Goal: Task Accomplishment & Management: Use online tool/utility

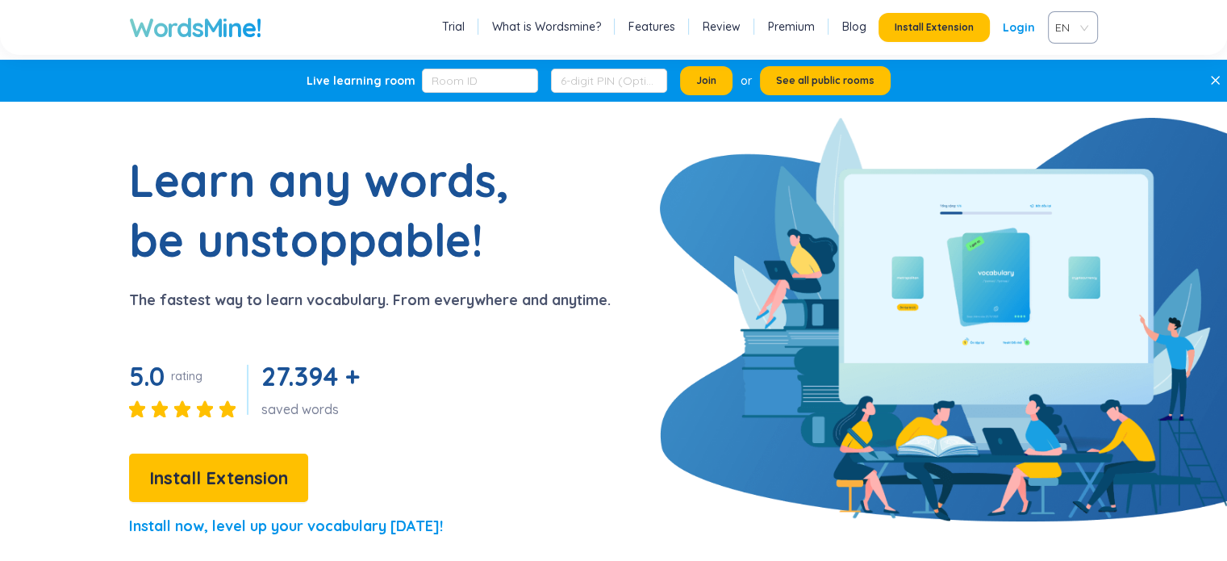
drag, startPoint x: 329, startPoint y: 400, endPoint x: 195, endPoint y: 560, distance: 208.4
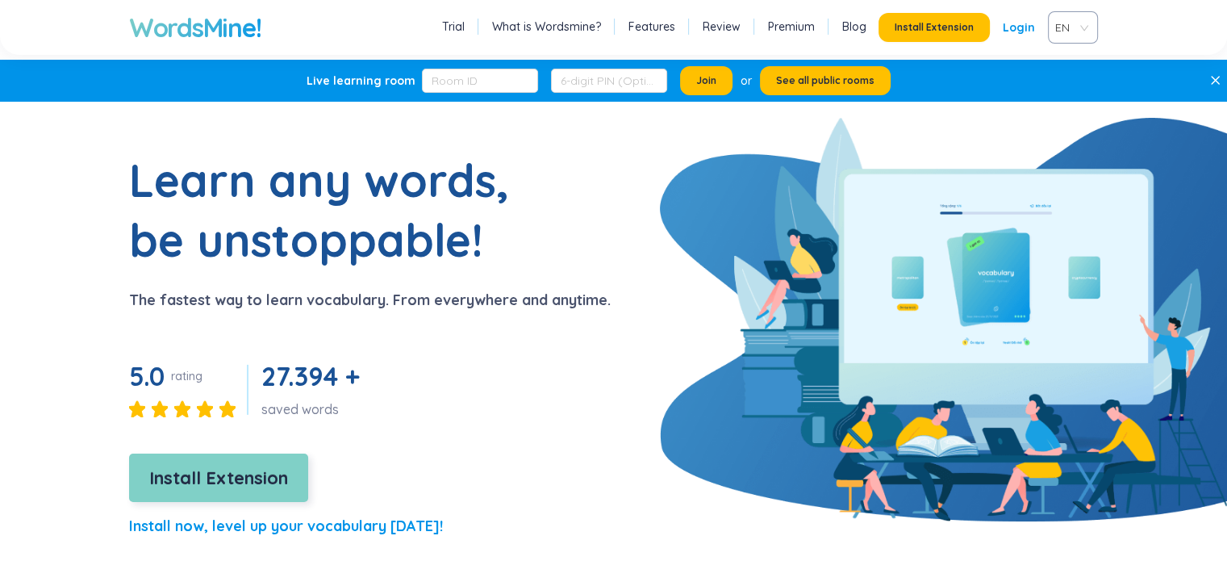
drag, startPoint x: 195, startPoint y: 560, endPoint x: 163, endPoint y: 465, distance: 100.5
click at [163, 465] on span "Install Extension" at bounding box center [218, 478] width 139 height 28
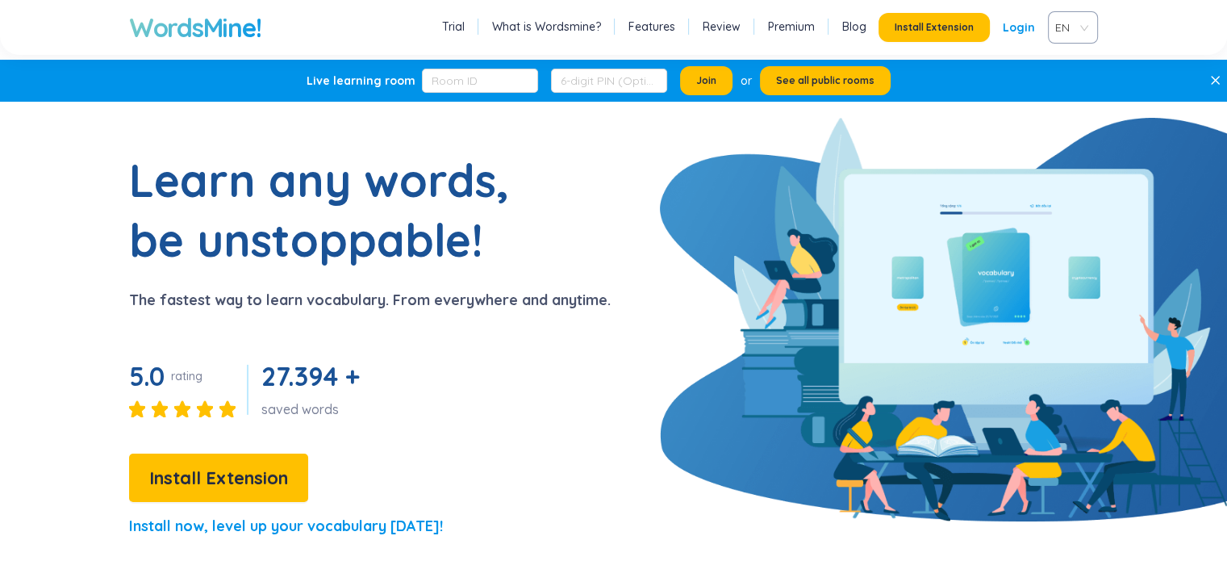
click at [1004, 28] on div "Install Extension Login" at bounding box center [963, 27] width 169 height 29
click at [1010, 28] on link "Login" at bounding box center [1019, 27] width 32 height 29
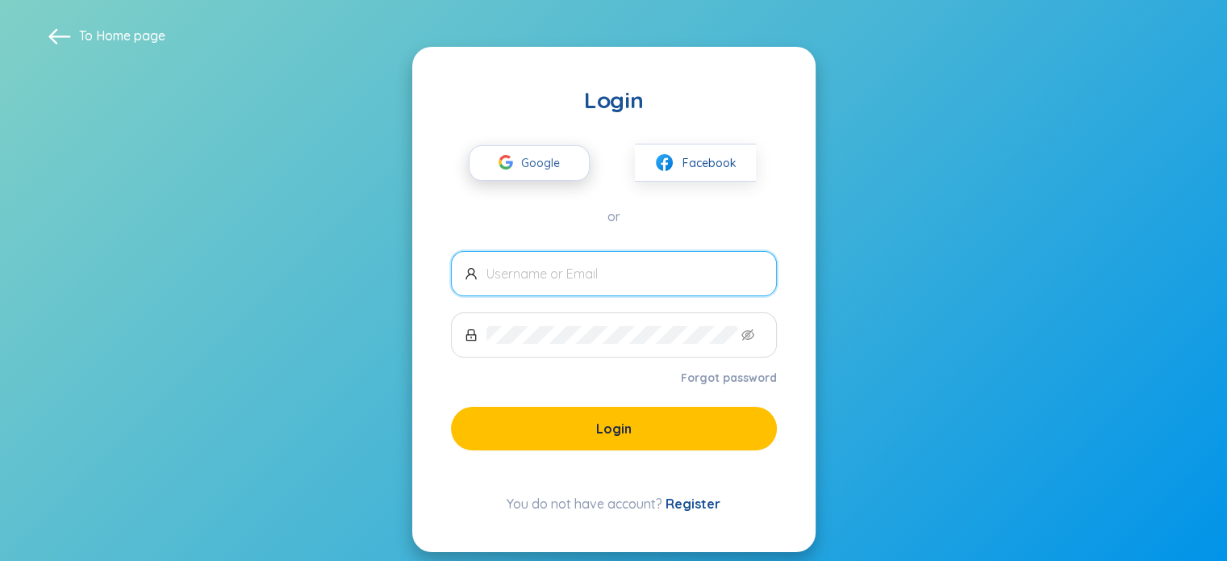
click at [537, 164] on span "Google" at bounding box center [544, 163] width 47 height 34
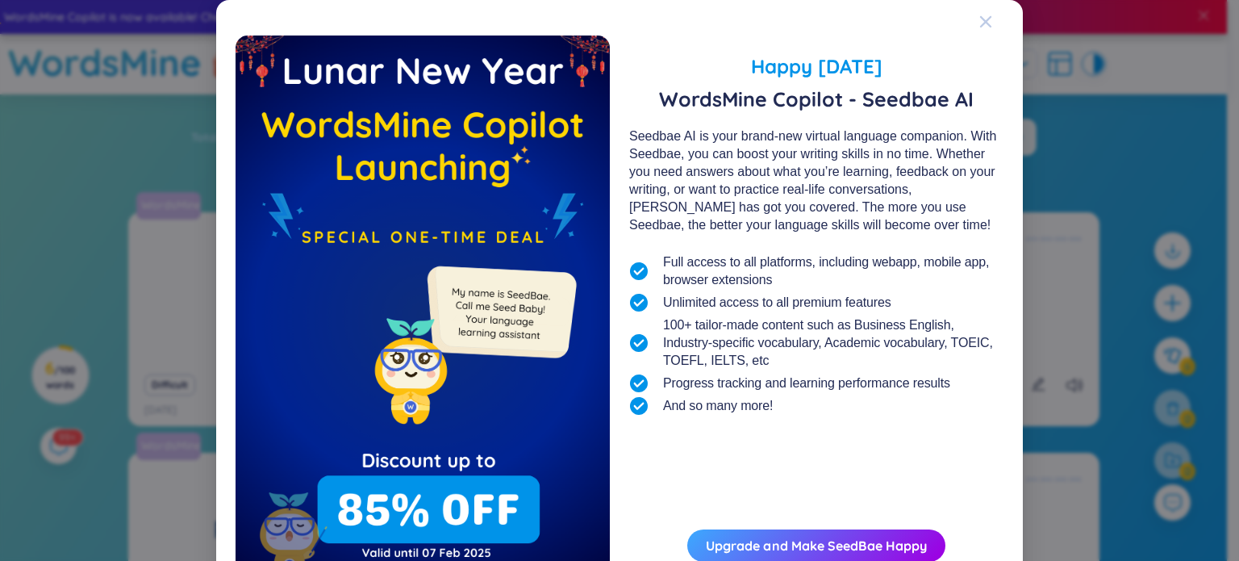
click at [981, 25] on icon "Close" at bounding box center [985, 21] width 13 height 13
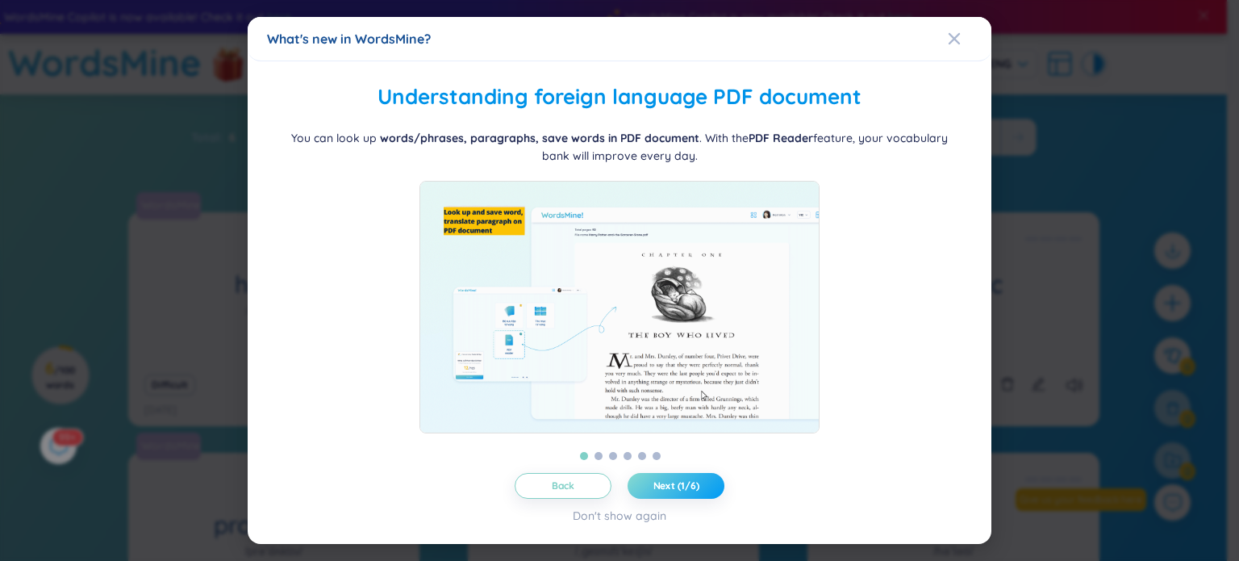
click at [680, 490] on span "Next (1/6)" at bounding box center [676, 485] width 46 height 13
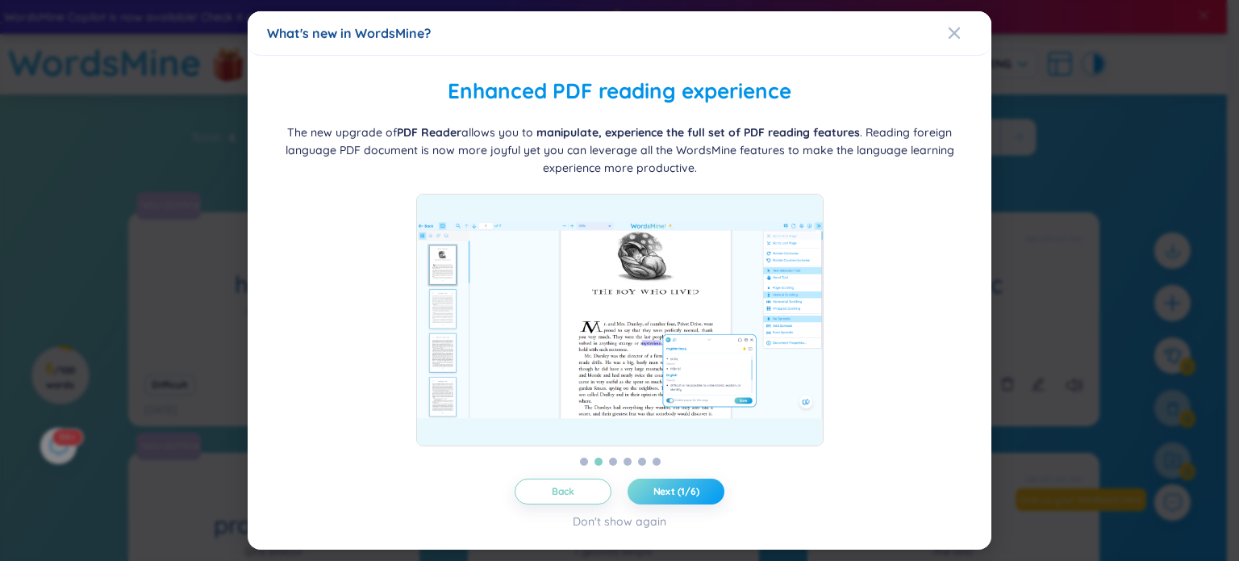
click at [680, 490] on span "Next (1/6)" at bounding box center [676, 491] width 46 height 13
click at [680, 490] on span "Next (2/6)" at bounding box center [677, 491] width 48 height 13
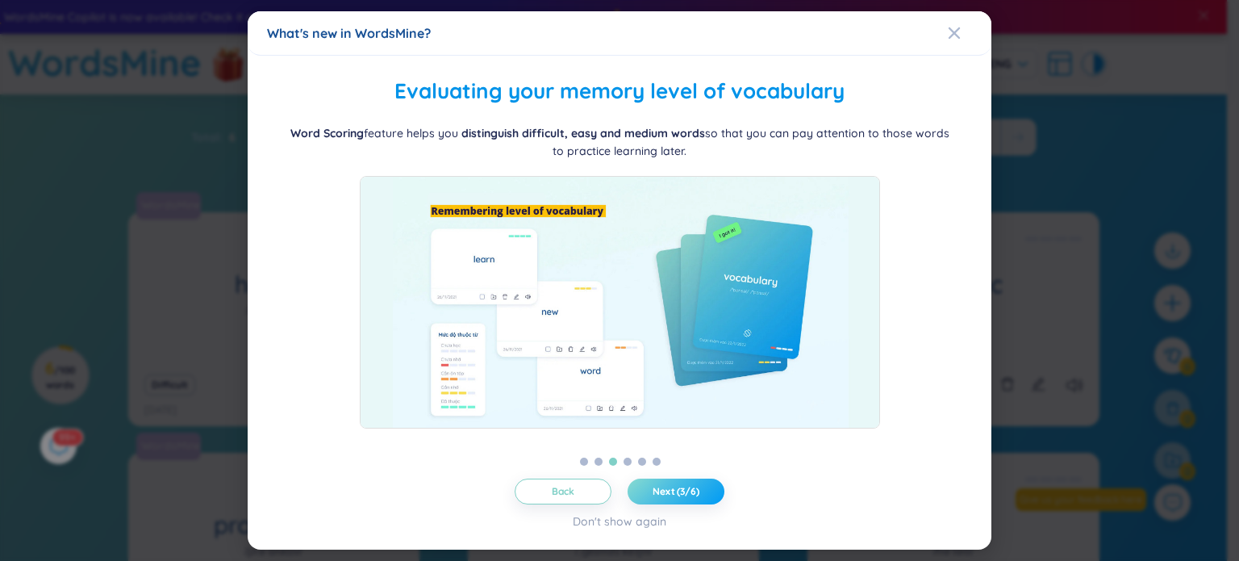
click at [680, 490] on span "Next (3/6)" at bounding box center [676, 491] width 47 height 13
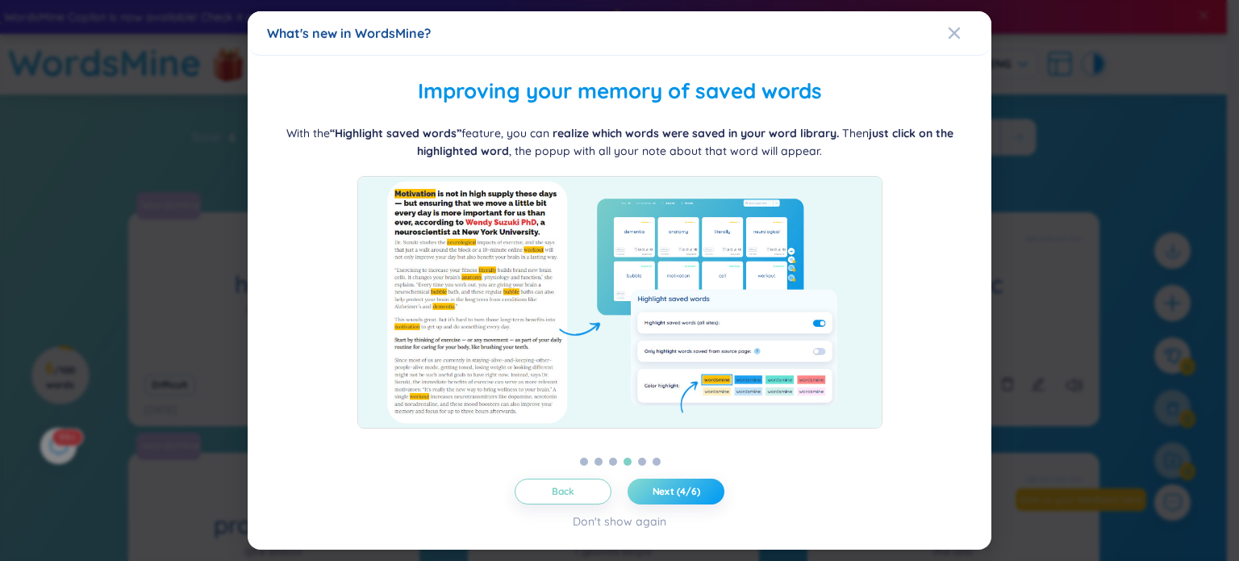
click at [680, 490] on span "Next (4/6)" at bounding box center [677, 491] width 48 height 13
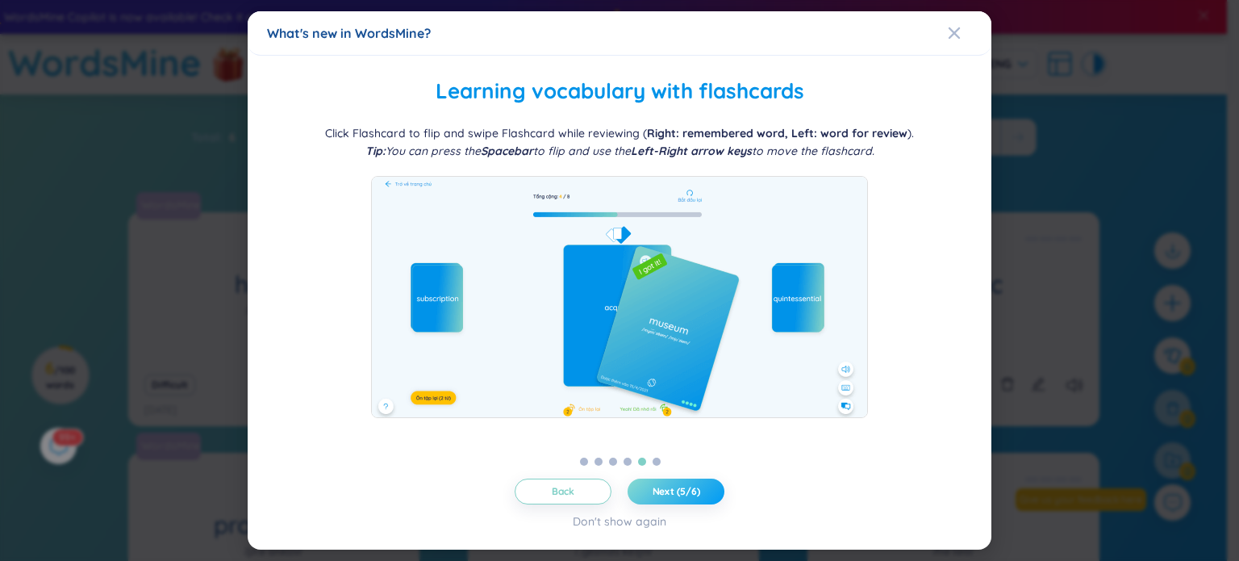
click at [680, 490] on span "Next (5/6)" at bounding box center [677, 491] width 48 height 13
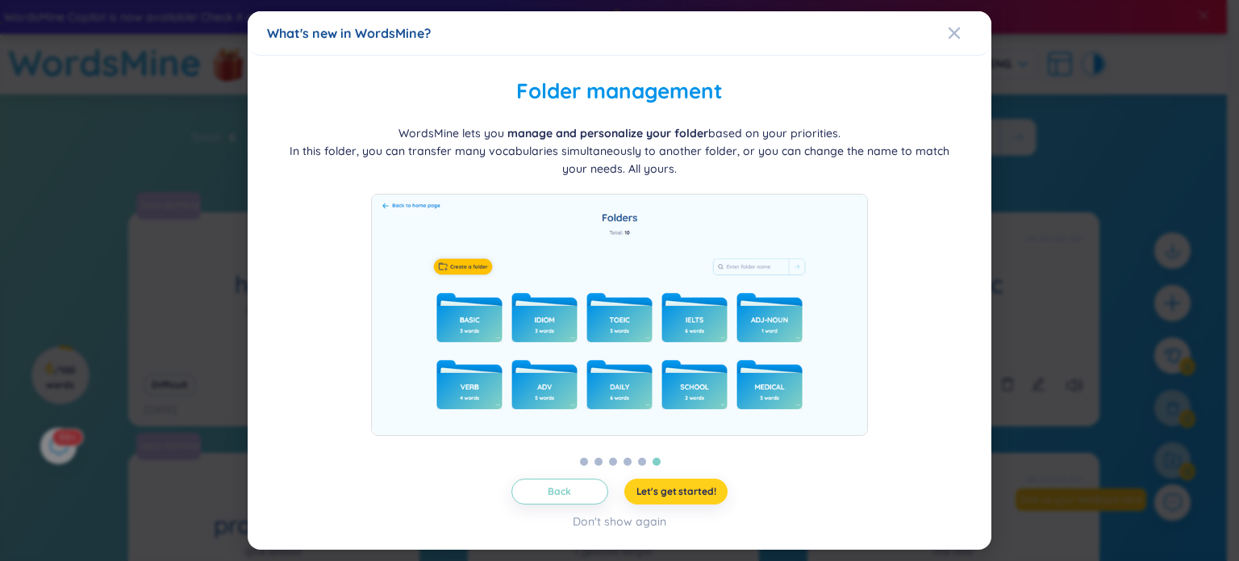
click at [680, 490] on span "Let's get started!" at bounding box center [676, 491] width 80 height 13
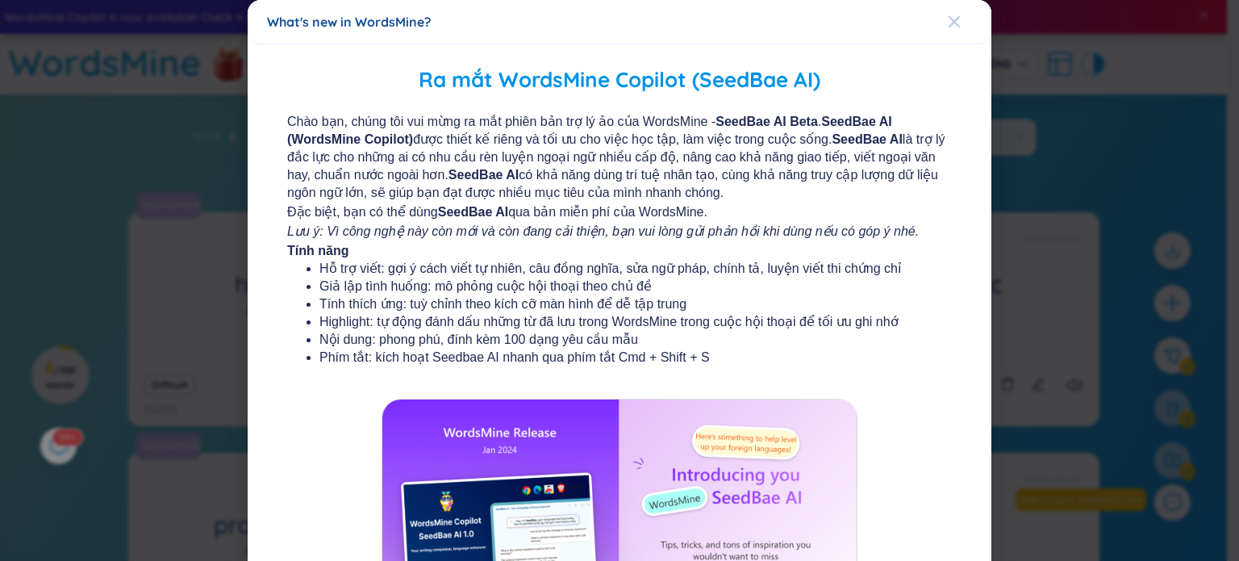
click at [948, 15] on icon "Close" at bounding box center [954, 21] width 13 height 13
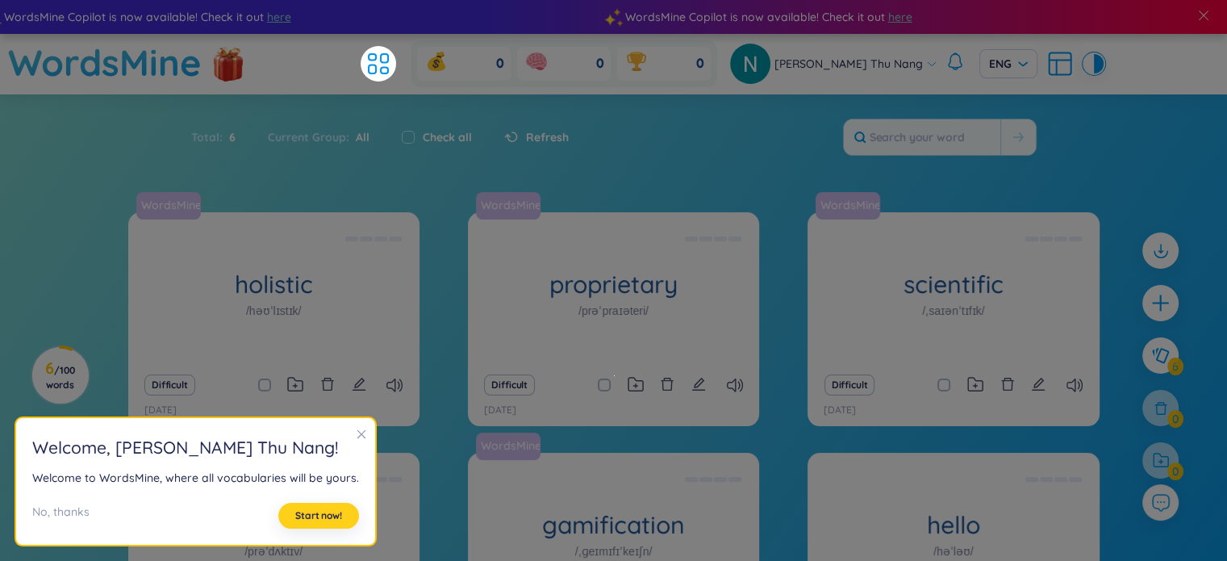
click at [336, 513] on span "Start now!" at bounding box center [318, 515] width 47 height 13
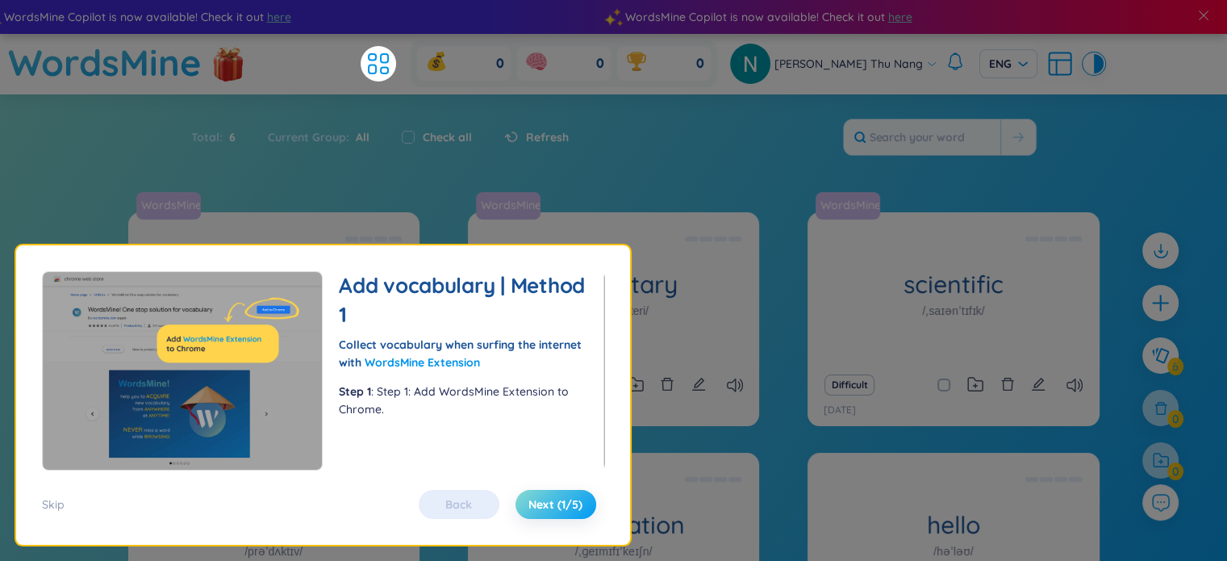
click at [558, 502] on span "Next (1/5)" at bounding box center [555, 504] width 54 height 16
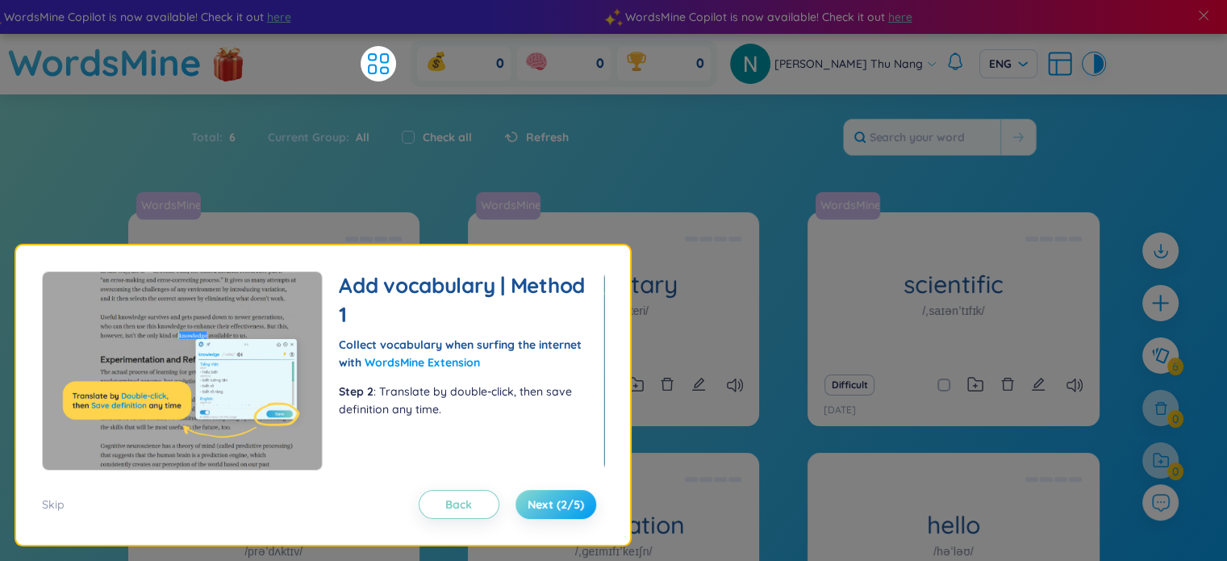
click at [558, 502] on span "Next (2/5)" at bounding box center [556, 504] width 56 height 16
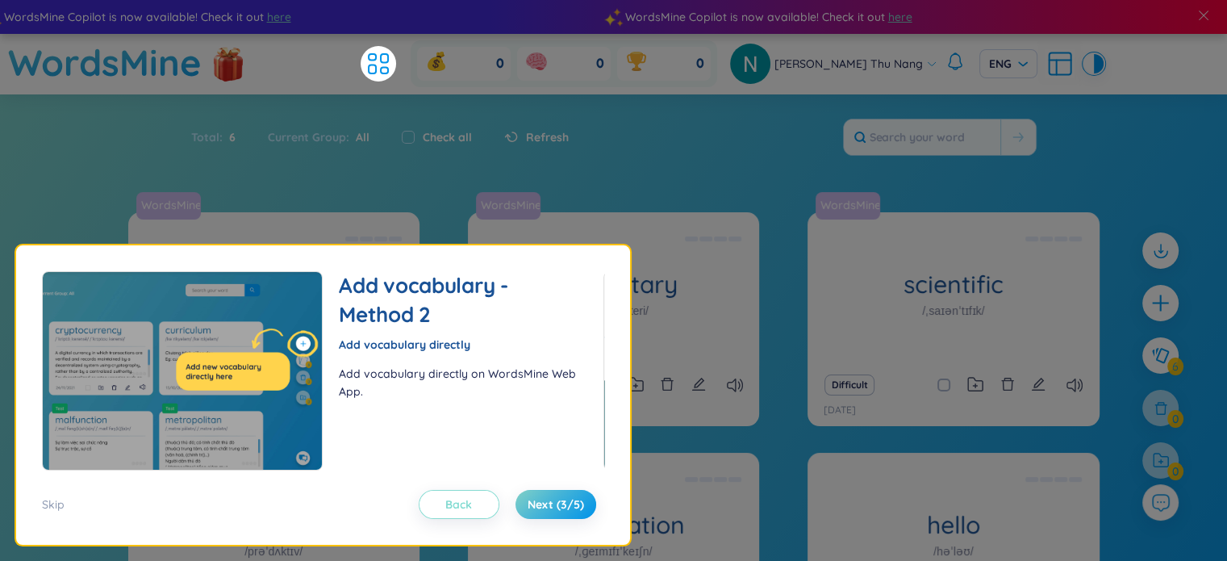
click at [457, 497] on span "Back" at bounding box center [458, 504] width 27 height 16
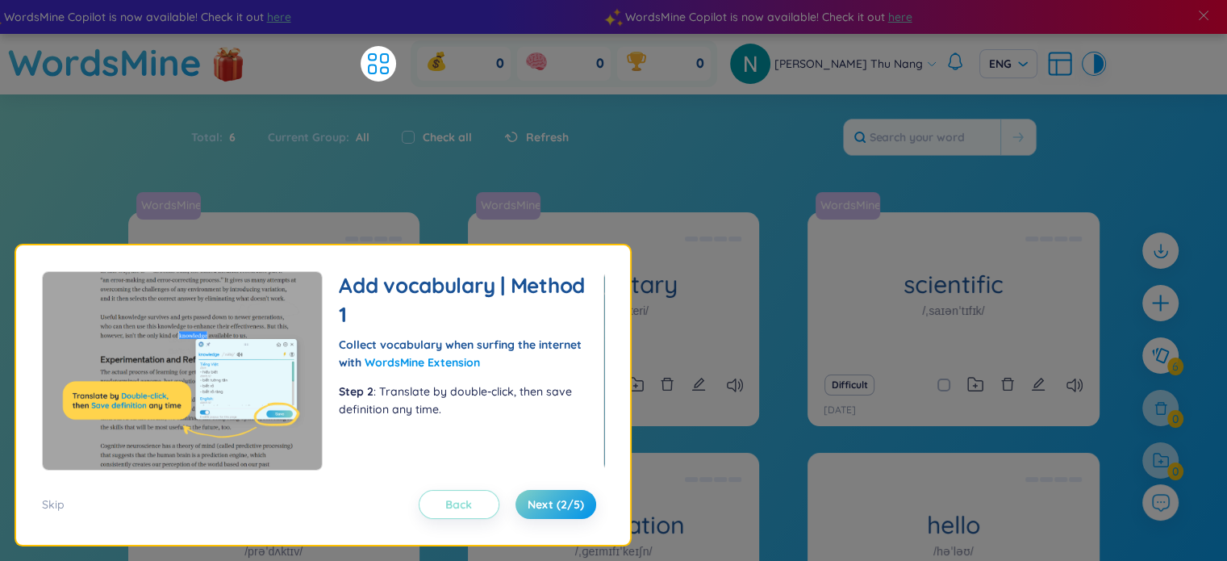
click at [457, 497] on span "Back" at bounding box center [458, 504] width 27 height 16
click at [439, 514] on button "Back" at bounding box center [459, 504] width 81 height 29
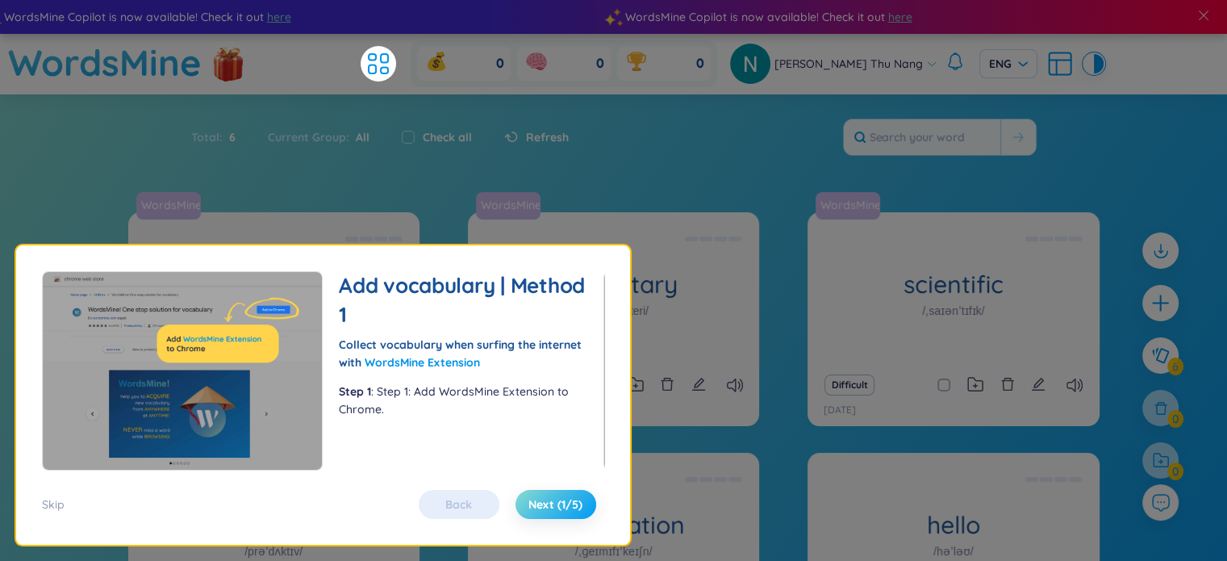
click at [550, 499] on span "Next (1/5)" at bounding box center [555, 504] width 54 height 16
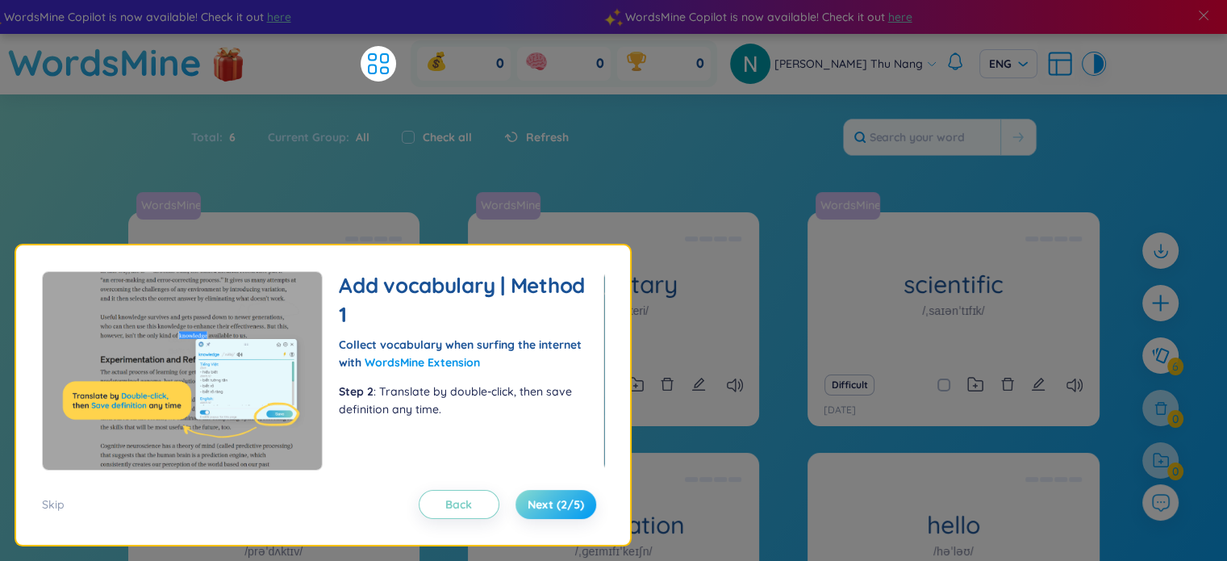
click at [550, 499] on span "Next (2/5)" at bounding box center [556, 504] width 56 height 16
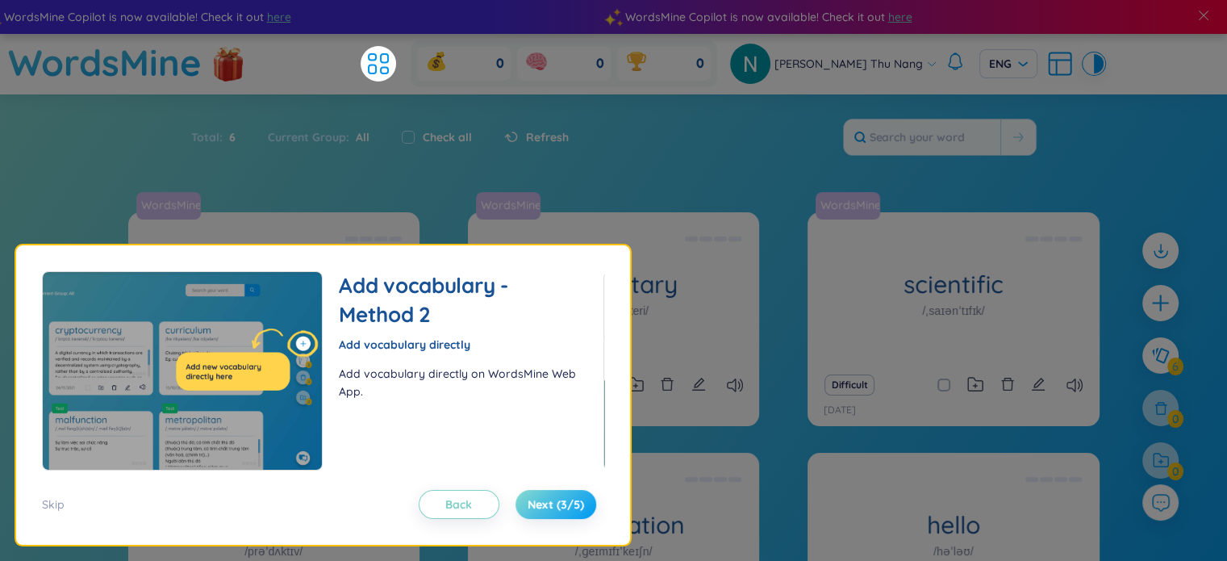
click at [550, 499] on span "Next (3/5)" at bounding box center [556, 504] width 56 height 16
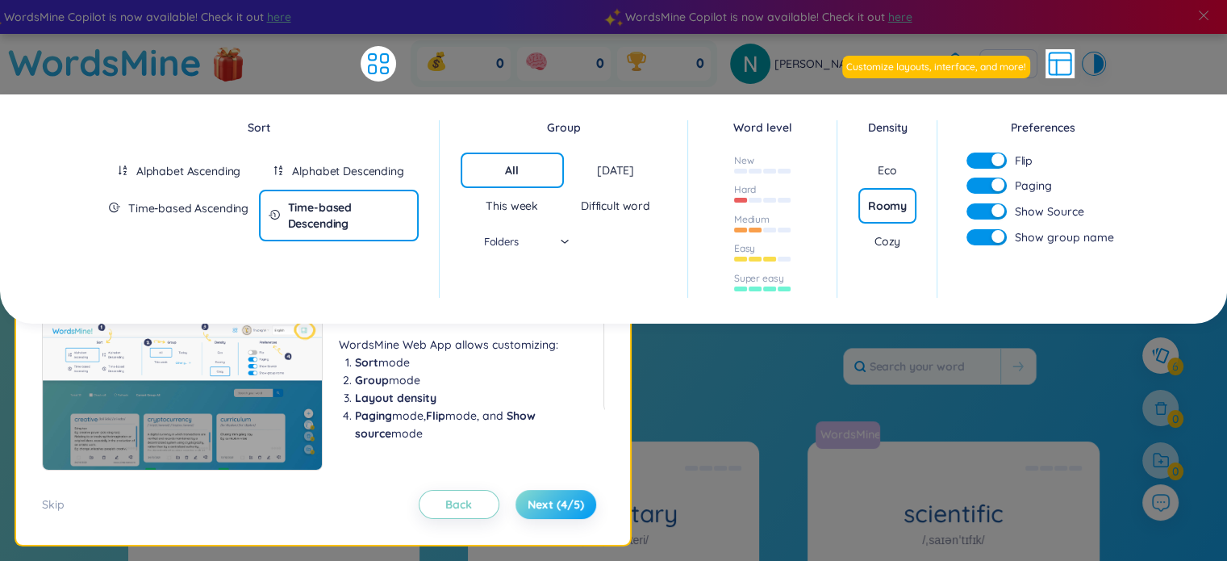
click at [550, 499] on span "Next (4/5)" at bounding box center [556, 504] width 56 height 16
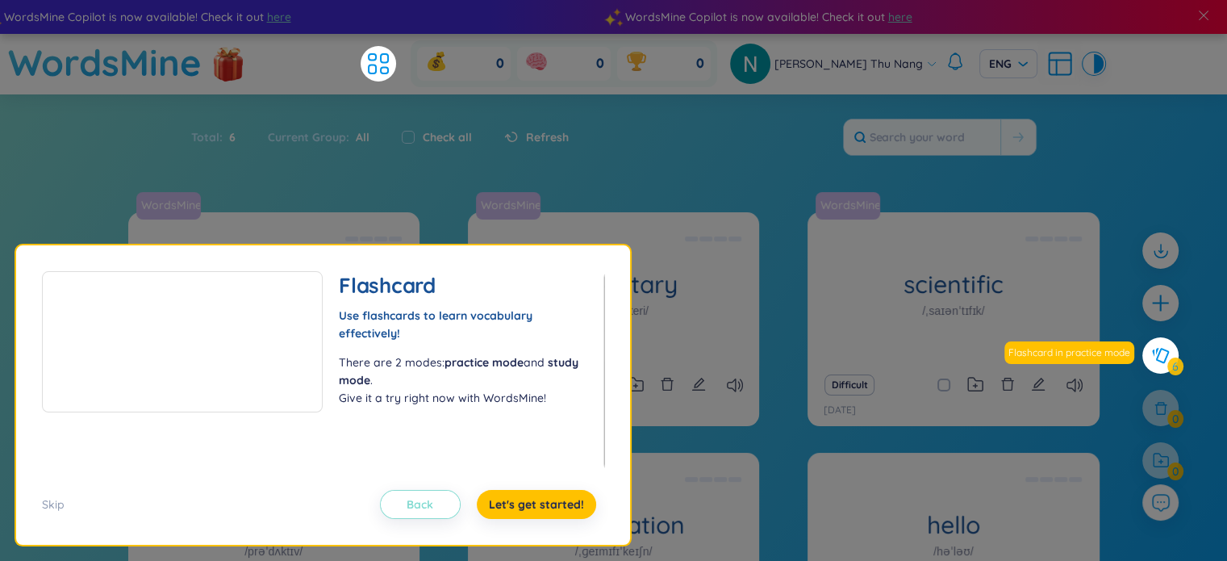
click at [424, 503] on span "Back" at bounding box center [420, 504] width 27 height 16
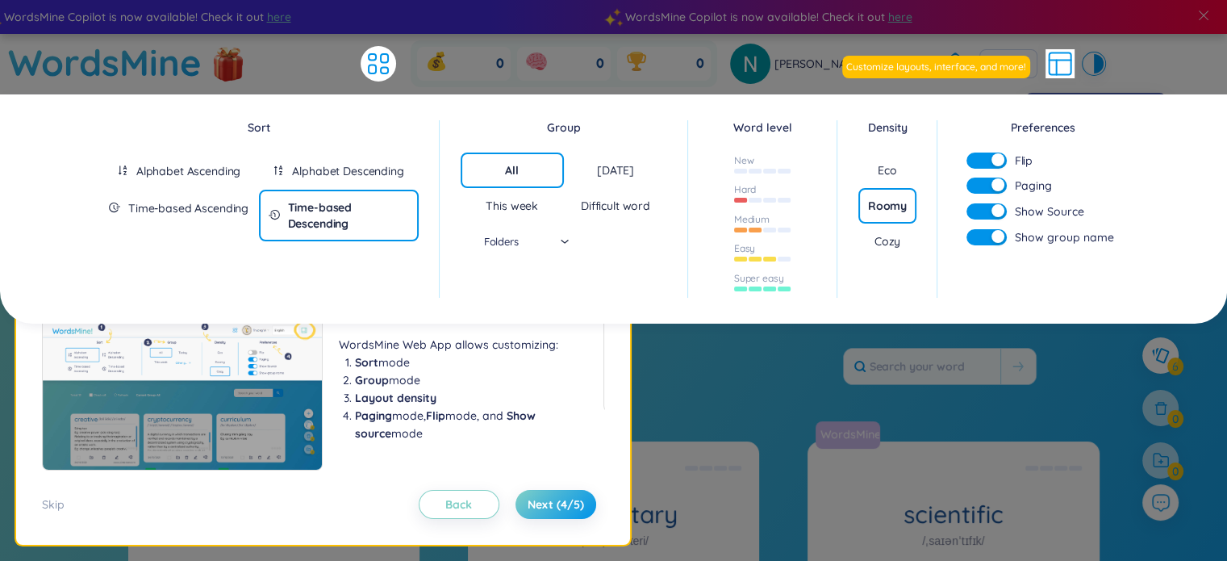
click at [1046, 54] on icon at bounding box center [1060, 63] width 29 height 29
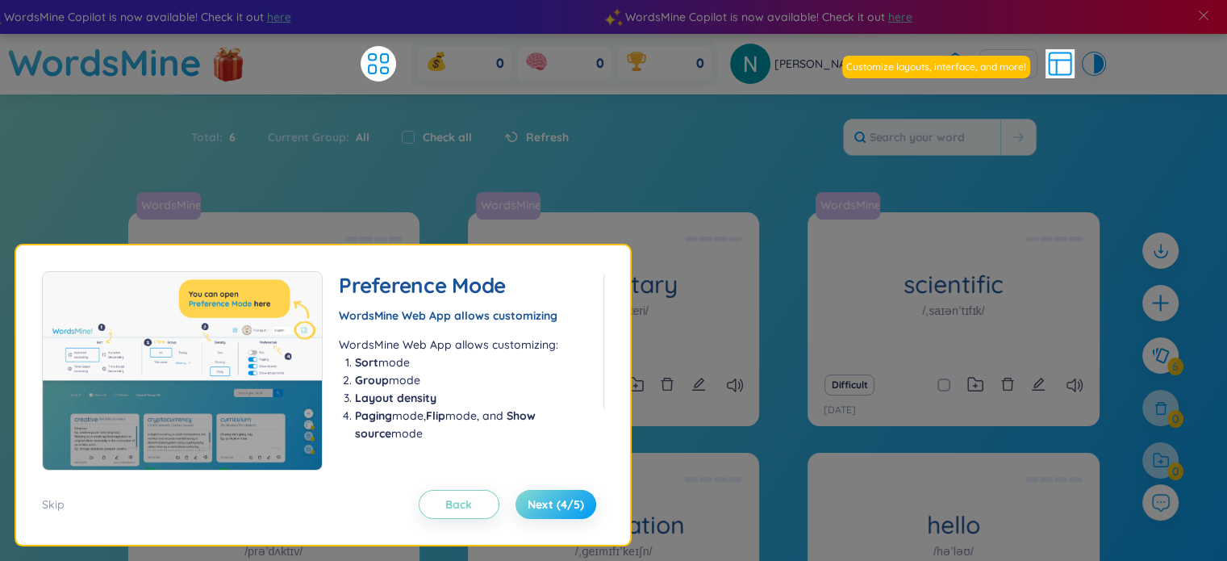
click at [554, 507] on span "Next (4/5)" at bounding box center [556, 504] width 56 height 16
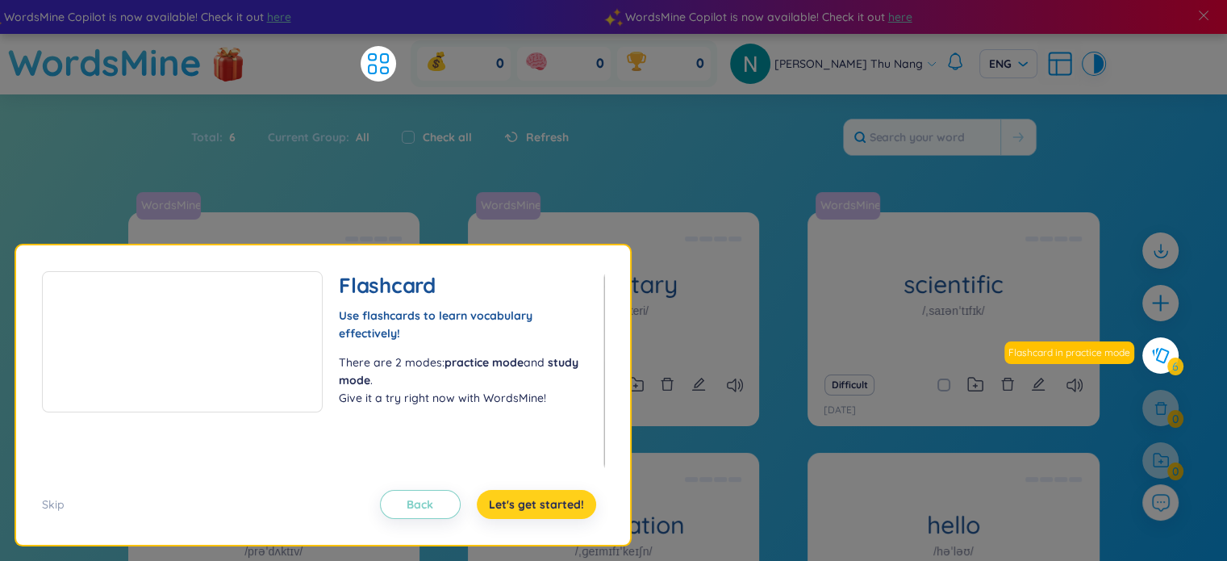
click at [554, 507] on span "Let's get started!" at bounding box center [536, 504] width 95 height 16
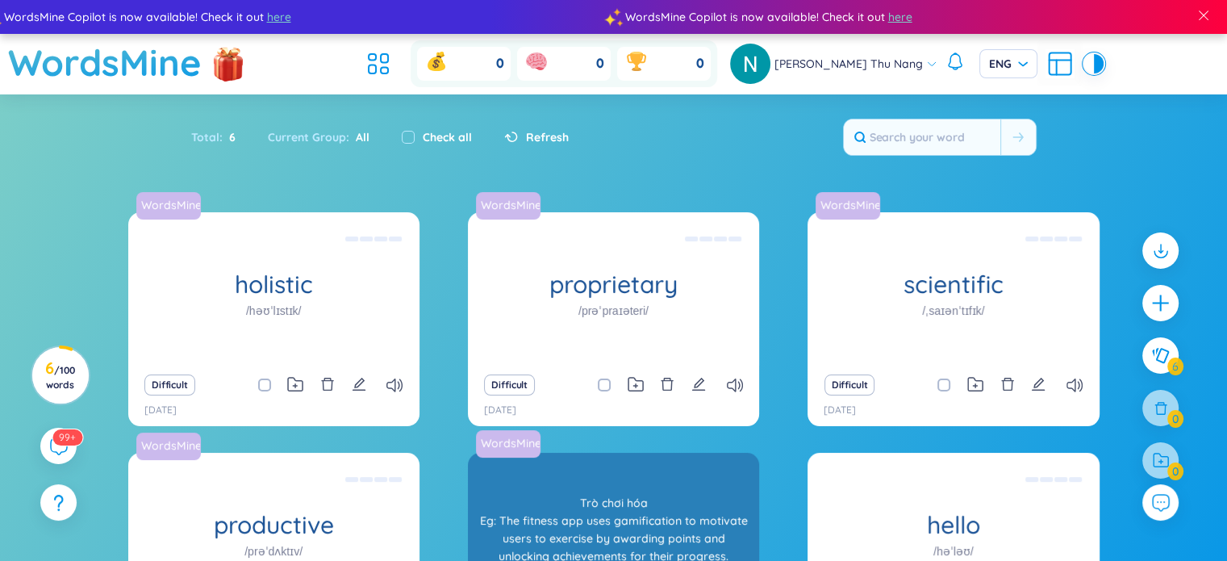
scroll to position [190, 0]
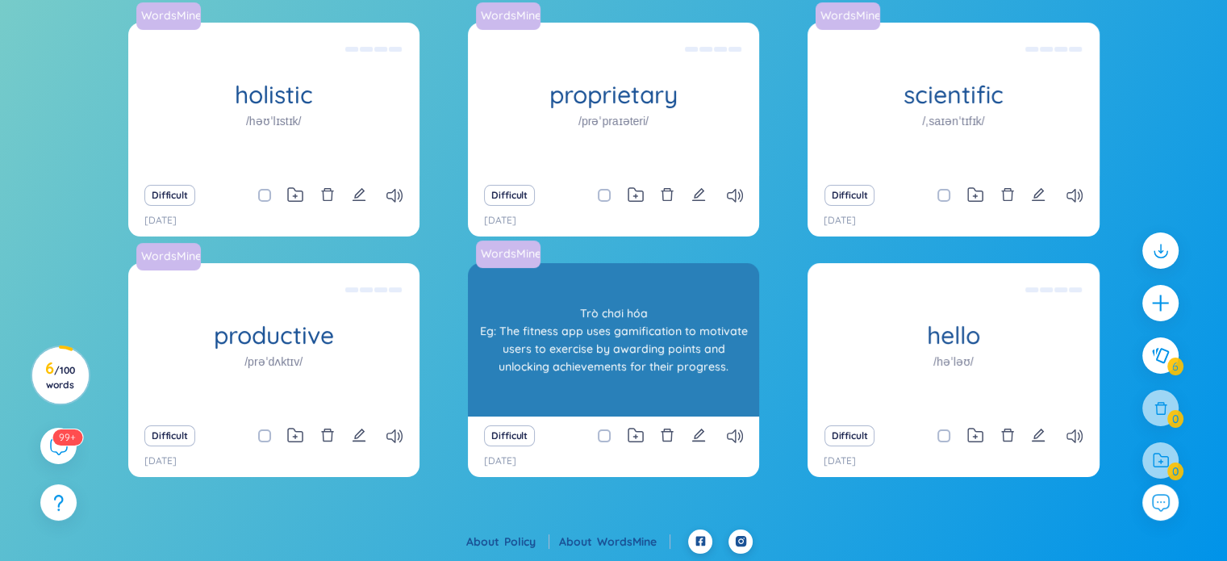
click at [668, 339] on div "Trò chơi hóa Eg: The fitness app uses gamification to motivate users to exercis…" at bounding box center [613, 339] width 275 height 145
click at [635, 361] on div "Trò chơi hóa Eg: The fitness app uses gamification to motivate users to exercis…" at bounding box center [613, 339] width 275 height 145
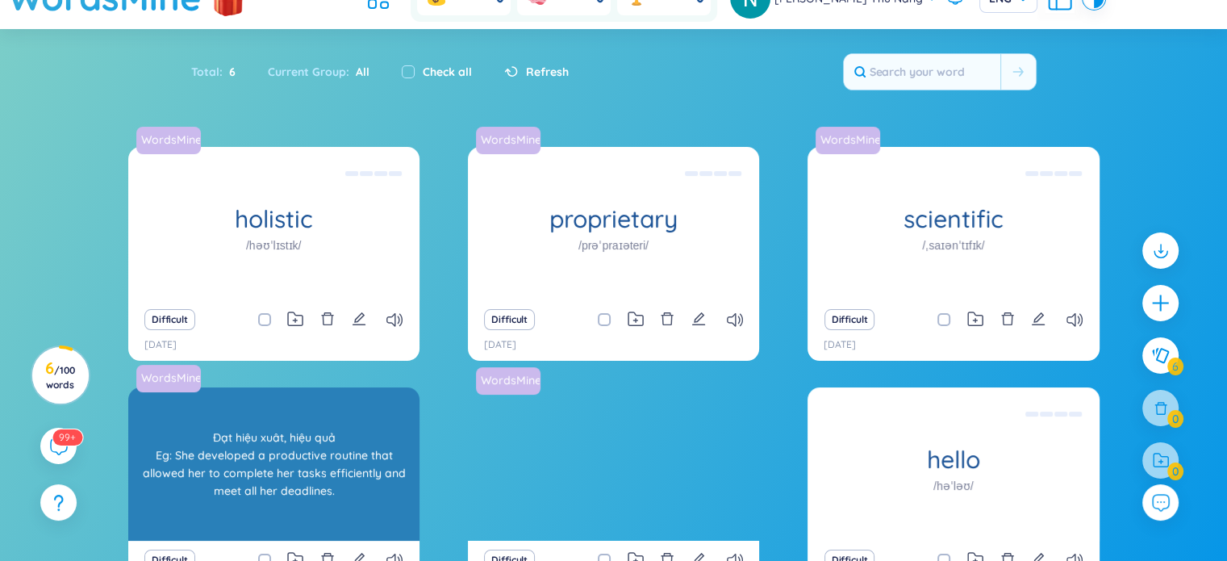
scroll to position [0, 0]
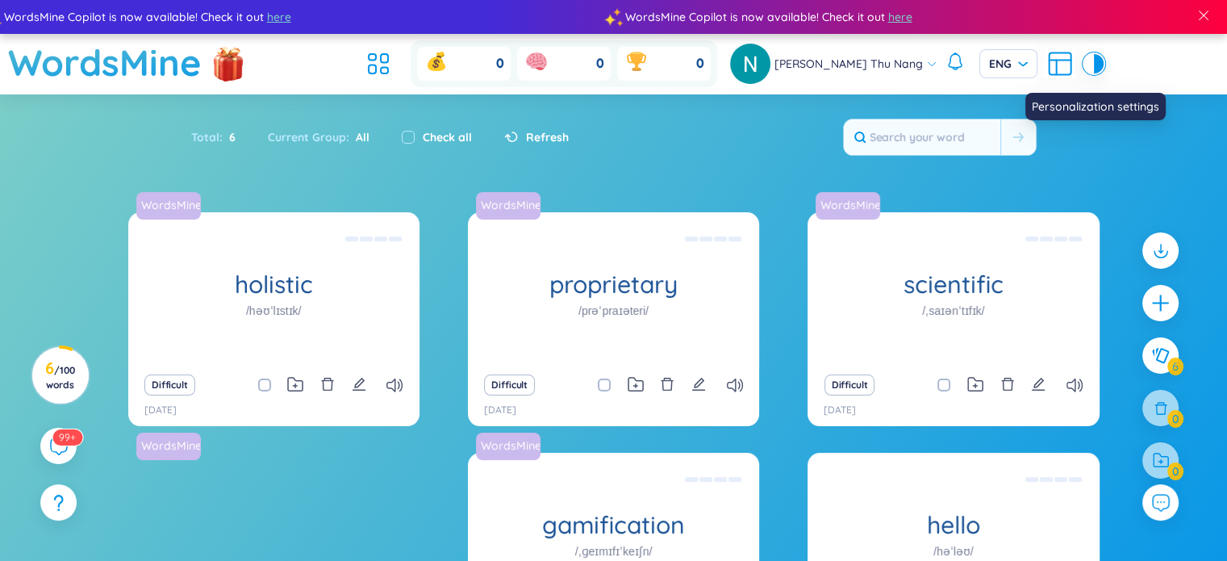
click at [1046, 63] on icon at bounding box center [1060, 63] width 29 height 29
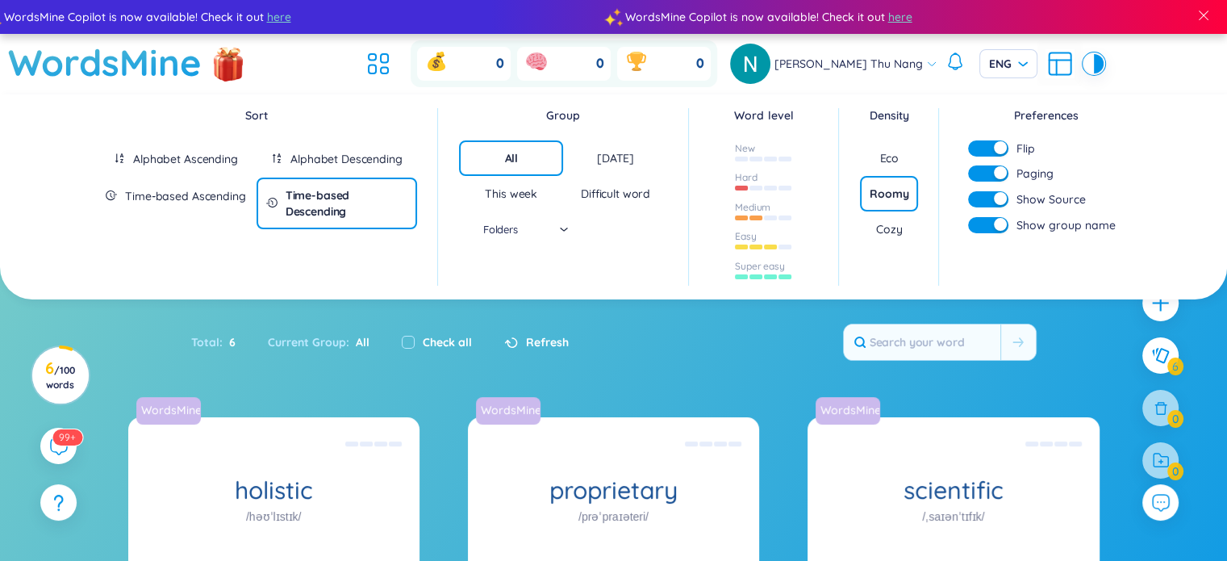
click at [447, 307] on section "Sort Alphabet Ascending Alphabet Descending Time-based Ascending Time-based Des…" at bounding box center [613, 509] width 1227 height 830
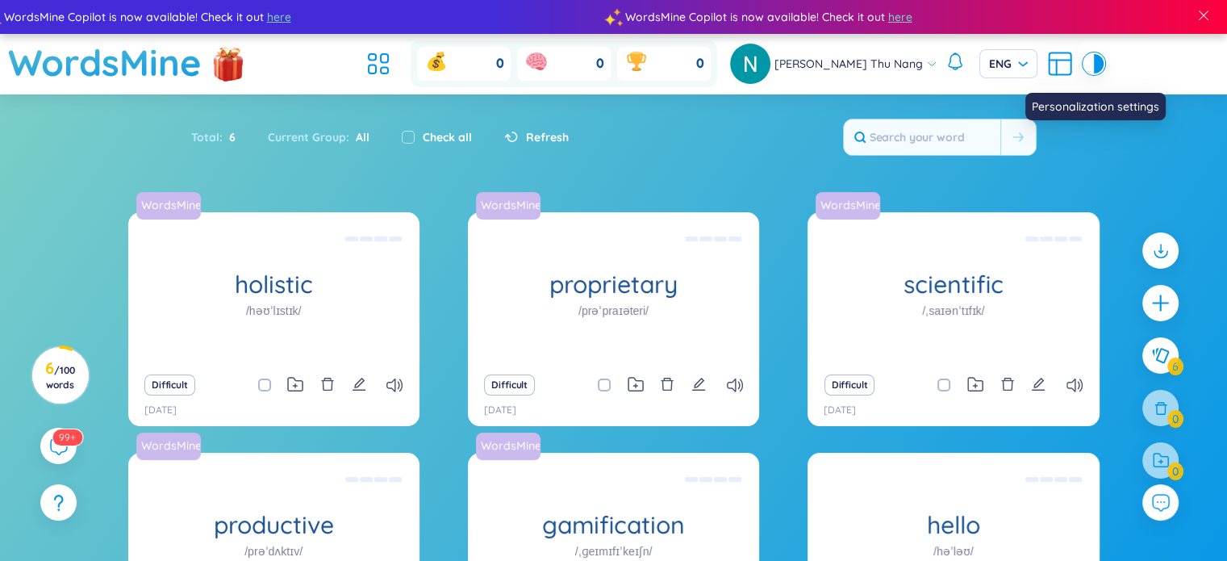
click at [1056, 69] on icon at bounding box center [1056, 68] width 0 height 15
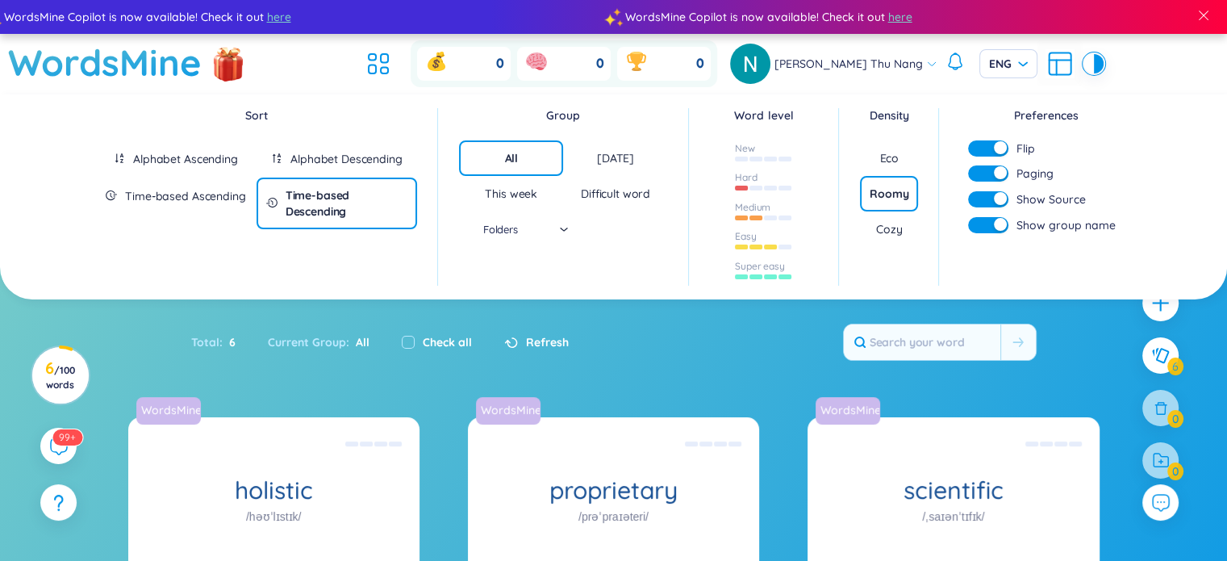
click at [564, 231] on div "Folders" at bounding box center [511, 229] width 113 height 24
click at [627, 367] on section "Sort Alphabet Ascending Alphabet Descending Time-based Ascending Time-based Des…" at bounding box center [613, 509] width 1227 height 830
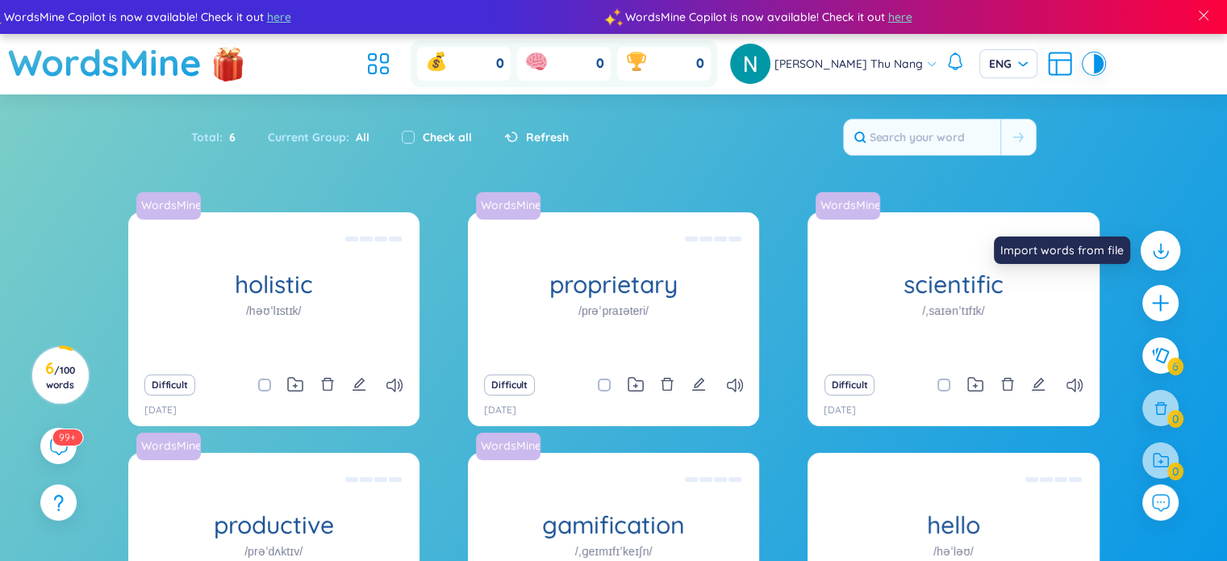
click at [1164, 253] on icon at bounding box center [1160, 250] width 21 height 21
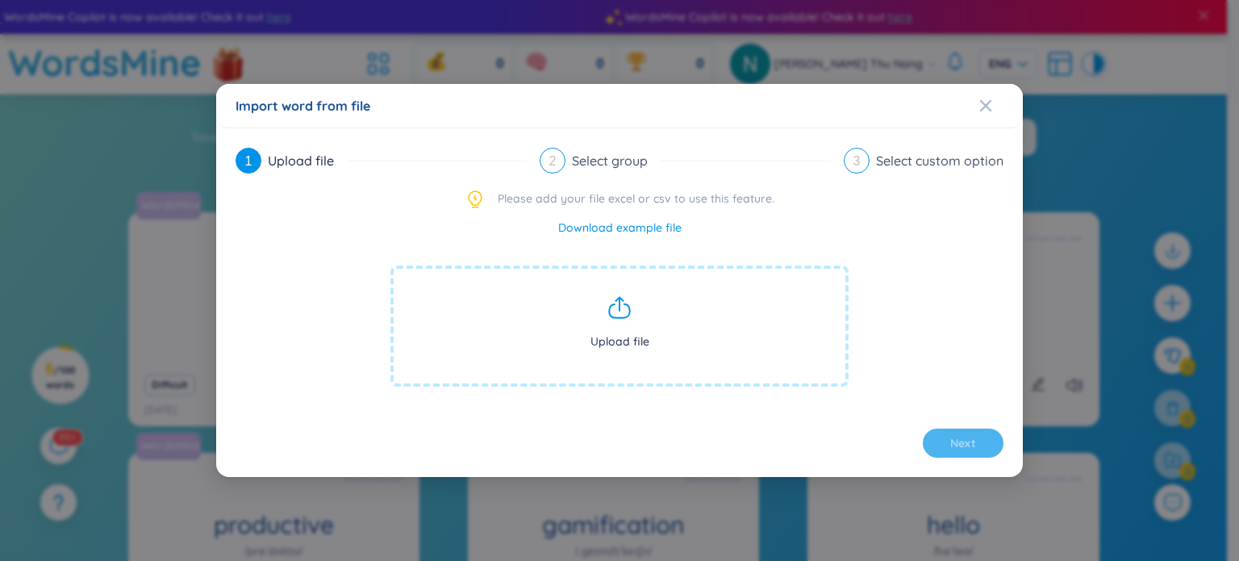
drag, startPoint x: 601, startPoint y: 361, endPoint x: 544, endPoint y: 310, distance: 76.6
drag, startPoint x: 544, startPoint y: 310, endPoint x: 474, endPoint y: 309, distance: 69.4
click at [474, 309] on span "Upload file" at bounding box center [619, 325] width 458 height 121
drag, startPoint x: 620, startPoint y: 286, endPoint x: 595, endPoint y: 316, distance: 38.9
click at [595, 316] on span "Upload file" at bounding box center [619, 325] width 458 height 121
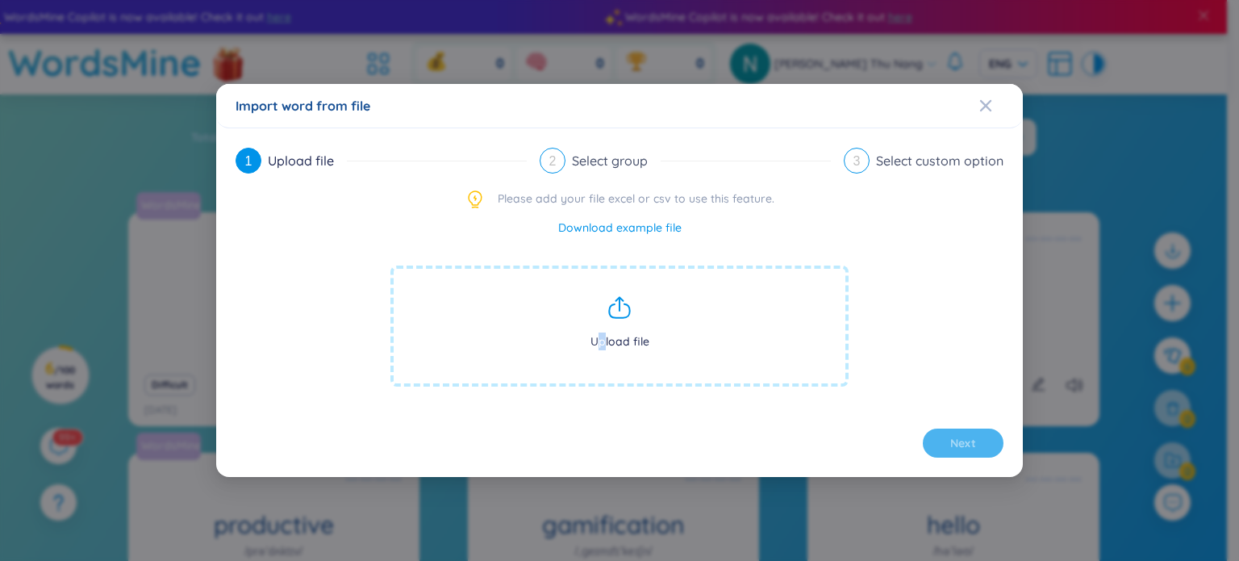
drag, startPoint x: 613, startPoint y: 301, endPoint x: 605, endPoint y: 315, distance: 15.9
click at [605, 315] on span "Upload file" at bounding box center [619, 325] width 458 height 121
drag, startPoint x: 544, startPoint y: 299, endPoint x: 514, endPoint y: 303, distance: 30.0
click at [514, 303] on span "Upload file" at bounding box center [619, 325] width 458 height 121
click at [599, 312] on span "Upload file" at bounding box center [619, 325] width 458 height 121
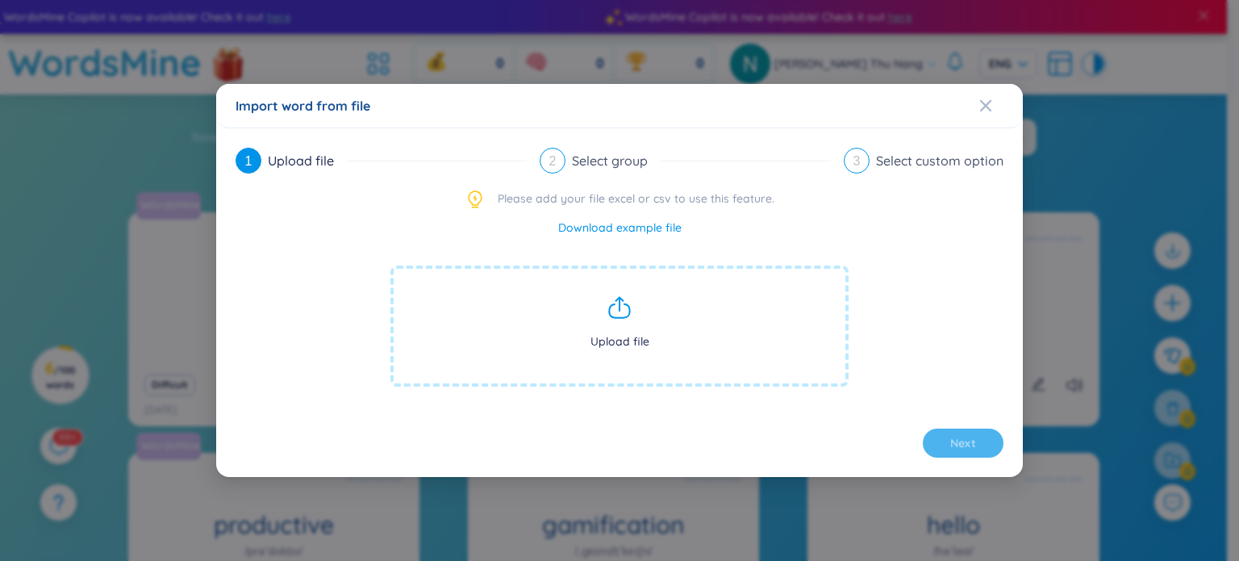
drag, startPoint x: 609, startPoint y: 314, endPoint x: 545, endPoint y: 314, distance: 64.5
drag, startPoint x: 545, startPoint y: 314, endPoint x: 961, endPoint y: 110, distance: 463.6
click at [961, 110] on div "Import word from file" at bounding box center [620, 106] width 768 height 18
click at [979, 109] on div "Import word from file 1 Upload file 2 Select group 3 Select custom option Pleas…" at bounding box center [619, 280] width 807 height 393
click at [979, 111] on icon "Close" at bounding box center [985, 105] width 13 height 13
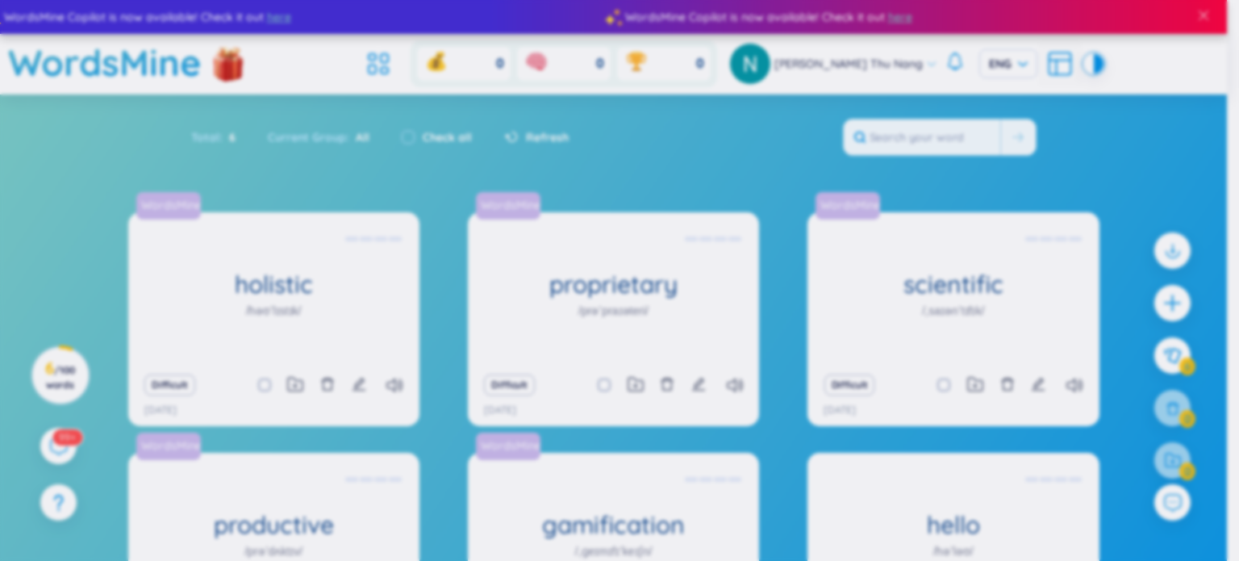
click at [989, 96] on body "WordsMine Copilot is now available! Check it out here WordsMine Copilot is now …" at bounding box center [613, 280] width 1227 height 561
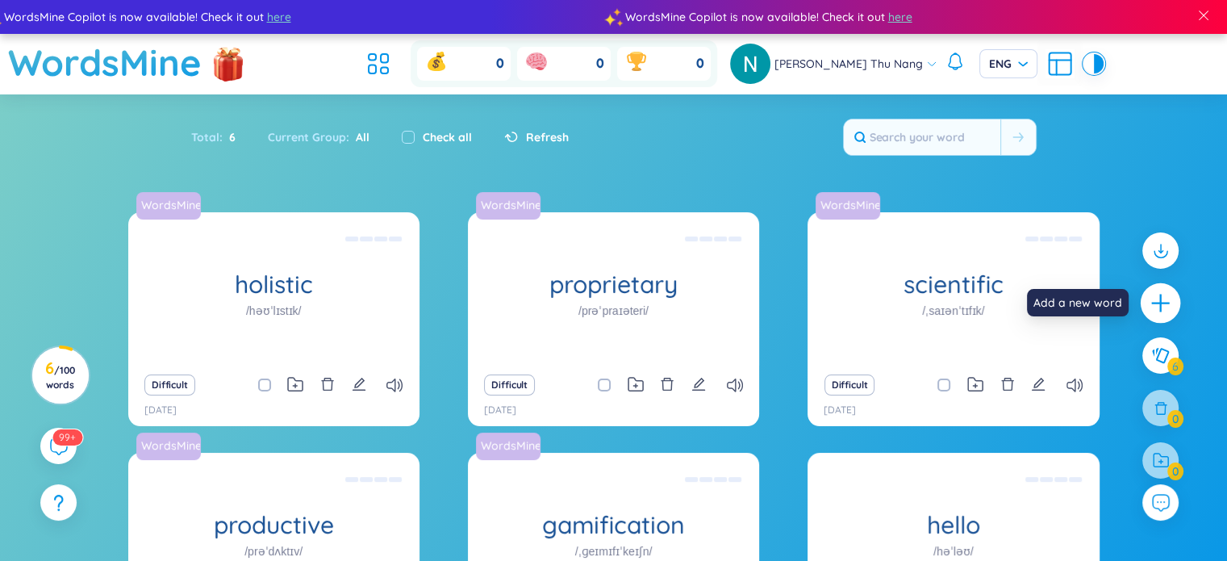
click at [1162, 293] on icon "plus" at bounding box center [1161, 303] width 23 height 23
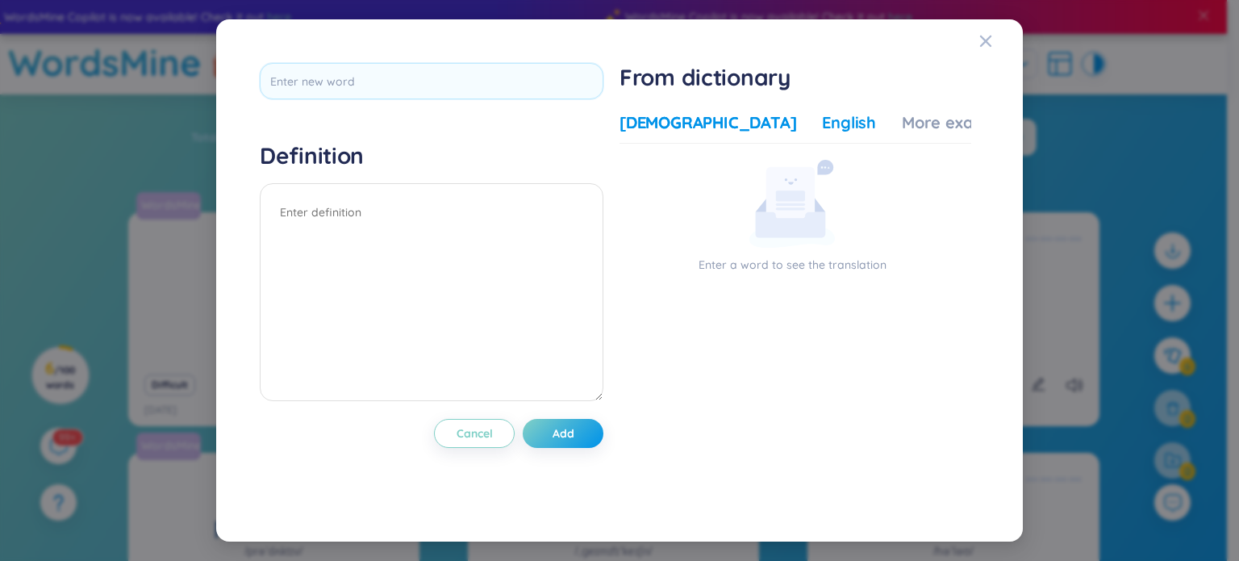
click at [822, 119] on div "English" at bounding box center [849, 122] width 54 height 23
click at [902, 112] on div "More examples" at bounding box center [960, 122] width 117 height 23
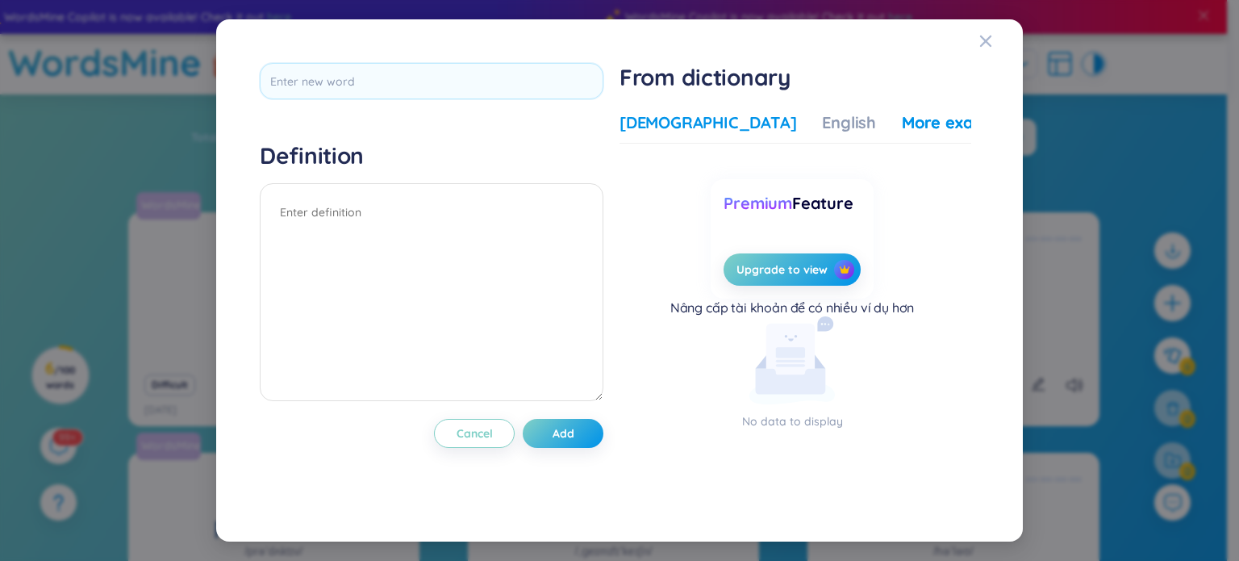
click at [644, 115] on div "Vietnamese" at bounding box center [708, 122] width 177 height 23
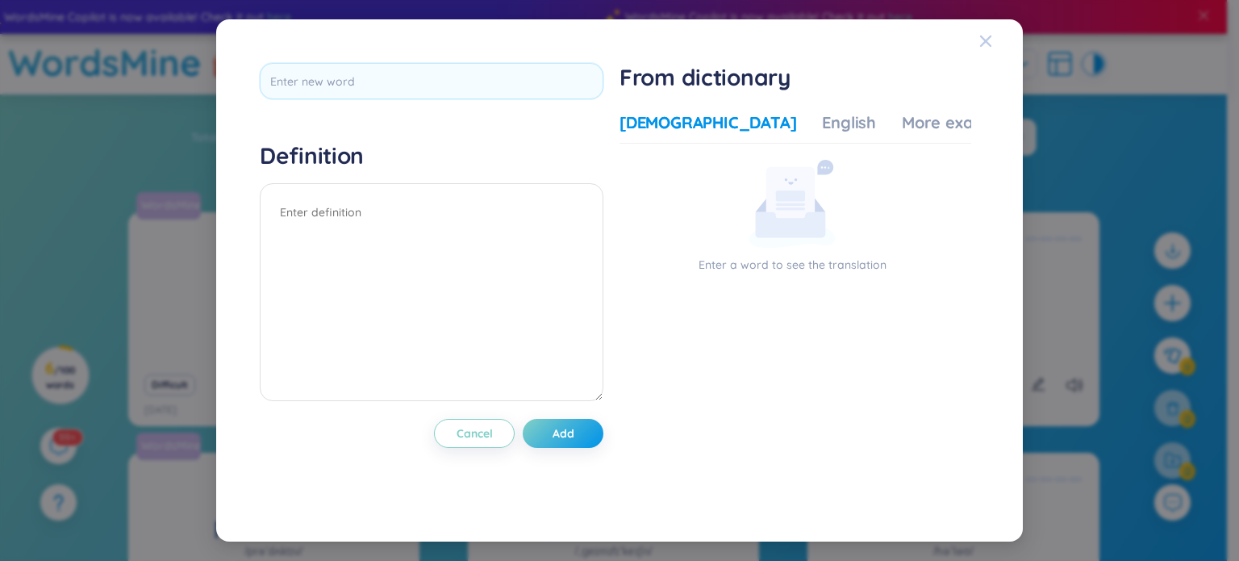
click at [1001, 46] on span "Close" at bounding box center [1001, 41] width 44 height 44
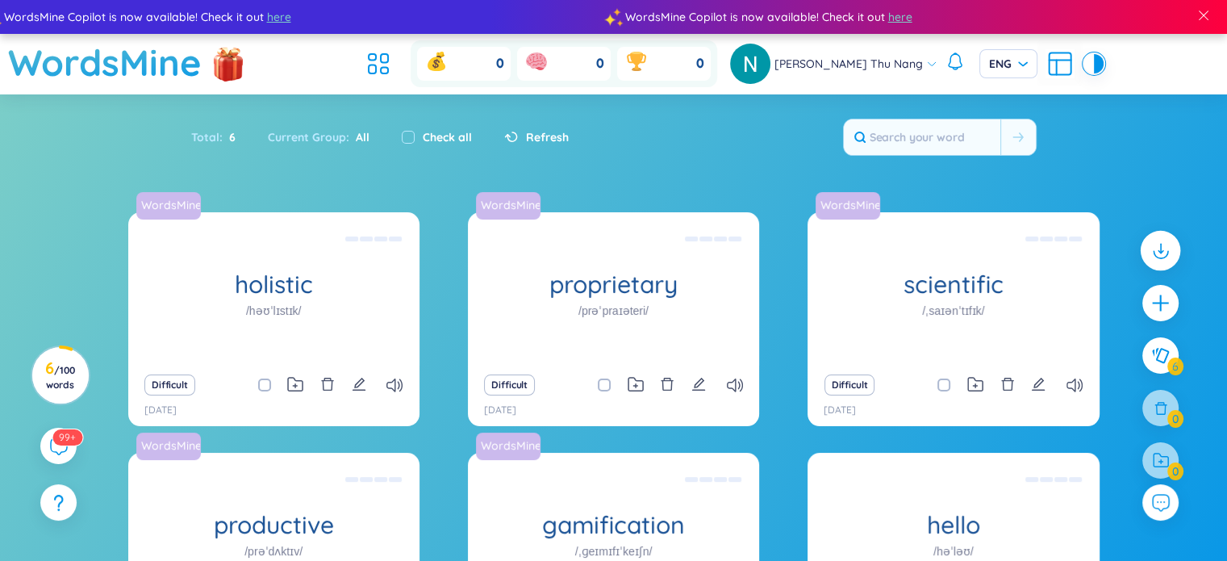
click at [1165, 248] on icon at bounding box center [1160, 250] width 21 height 21
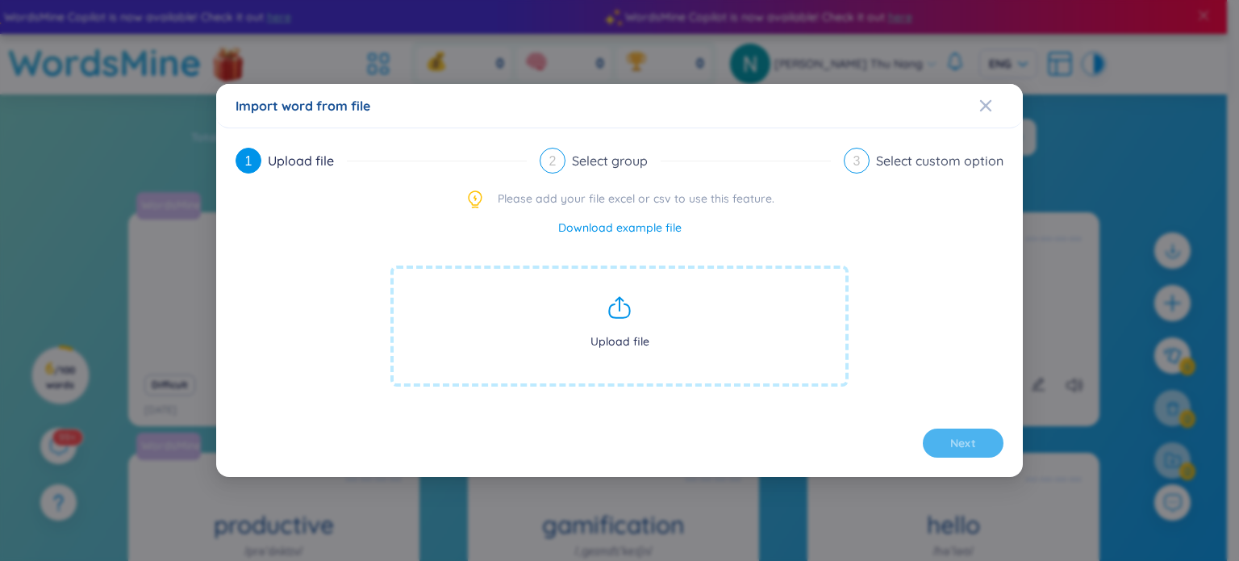
drag, startPoint x: 663, startPoint y: 319, endPoint x: 600, endPoint y: 333, distance: 64.4
drag, startPoint x: 600, startPoint y: 333, endPoint x: 611, endPoint y: 354, distance: 23.5
click at [611, 354] on span "Upload file" at bounding box center [619, 325] width 458 height 121
click at [559, 154] on div "2" at bounding box center [553, 161] width 26 height 26
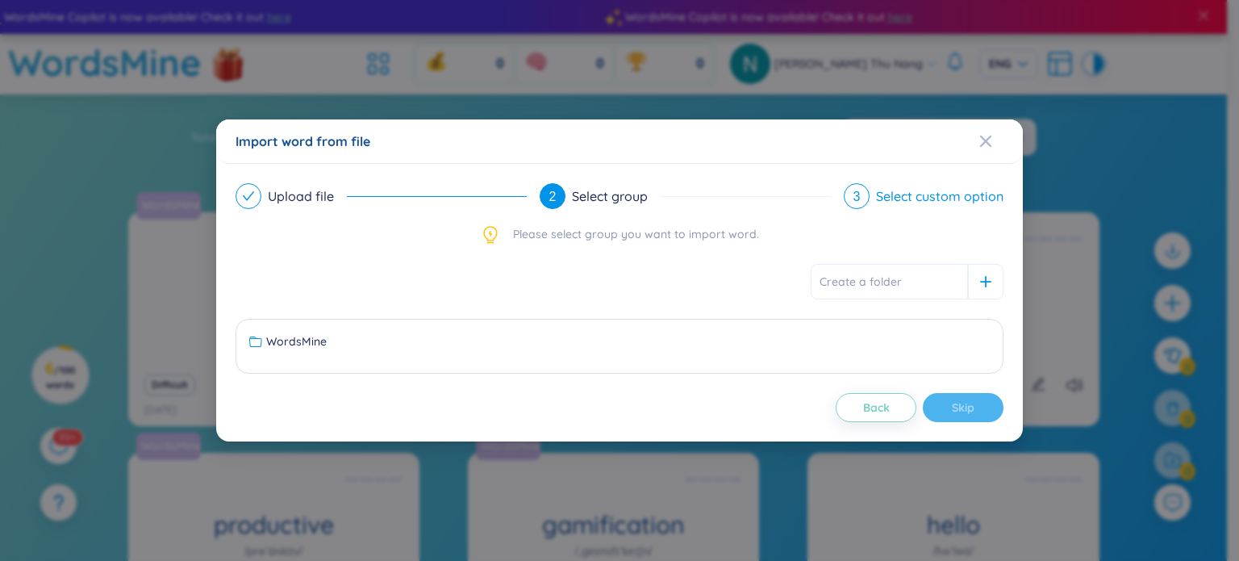
click at [858, 196] on span "3" at bounding box center [857, 197] width 7 height 14
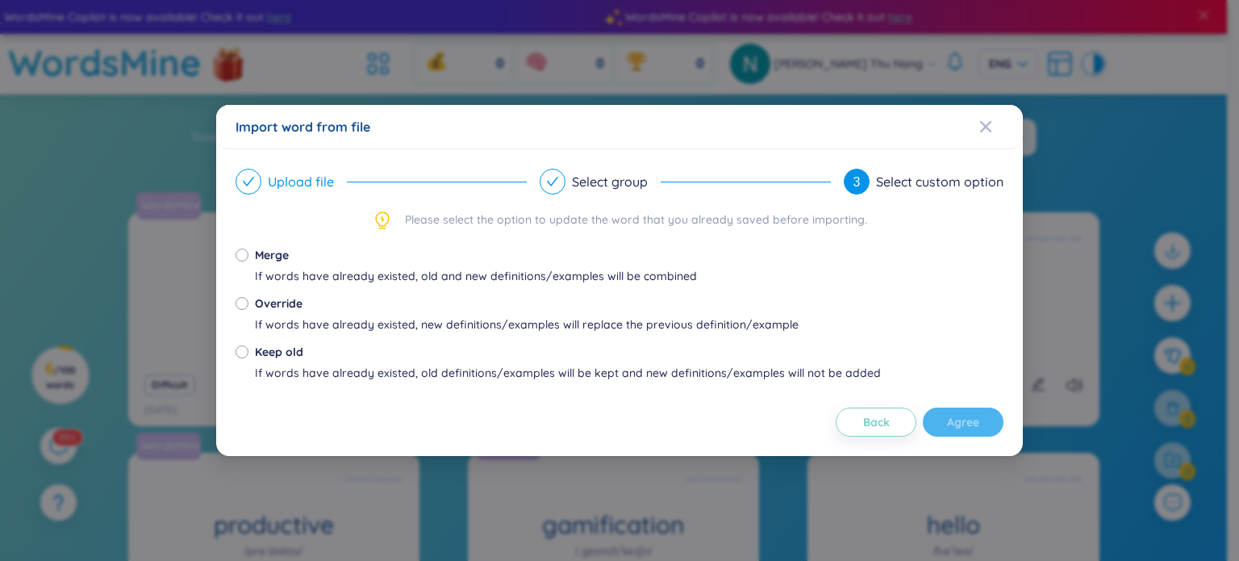
click at [243, 183] on icon "check" at bounding box center [248, 181] width 13 height 13
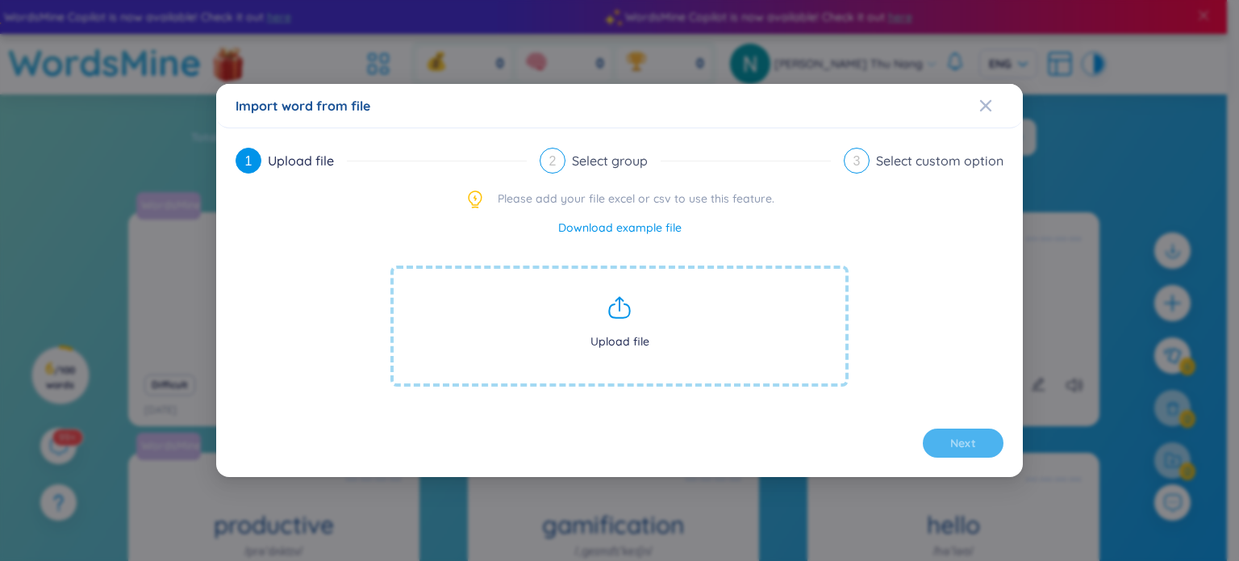
click at [628, 229] on link "Download example file" at bounding box center [619, 228] width 123 height 18
click at [658, 369] on span "Upload file" at bounding box center [619, 325] width 458 height 121
drag, startPoint x: 983, startPoint y: 105, endPoint x: 897, endPoint y: 141, distance: 92.9
click at [983, 105] on icon "Close" at bounding box center [985, 105] width 13 height 13
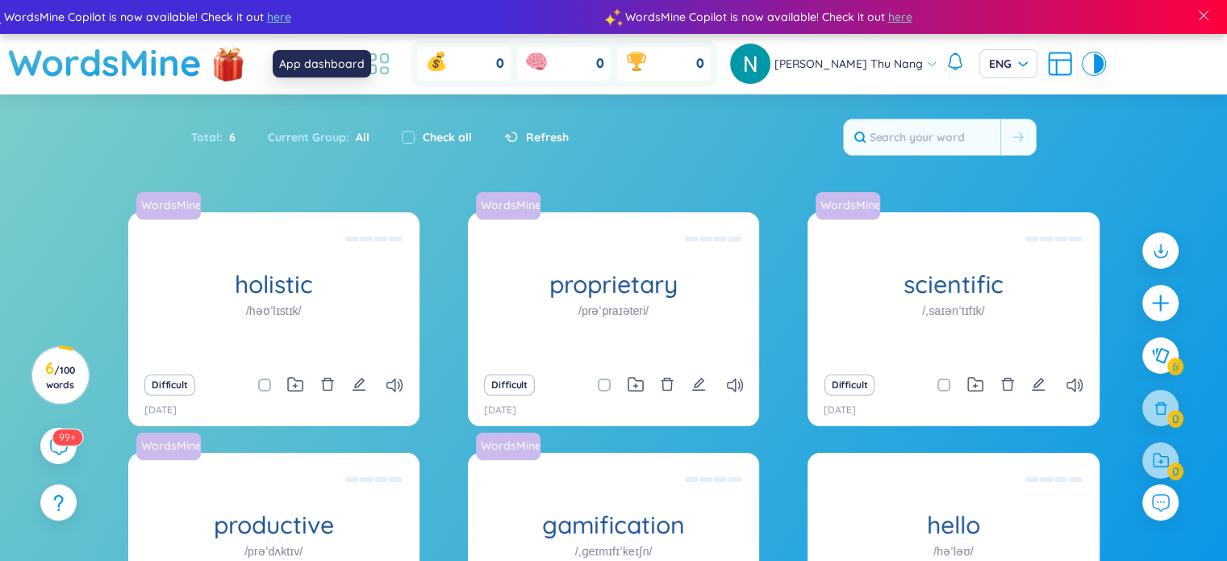
click at [393, 74] on icon at bounding box center [378, 63] width 29 height 29
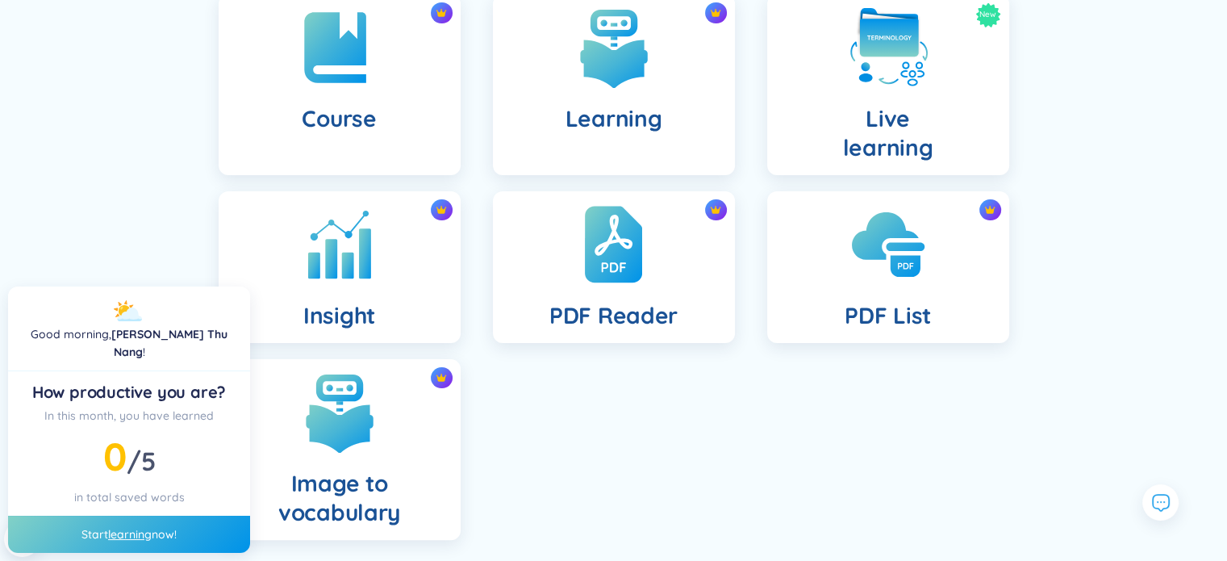
scroll to position [403, 0]
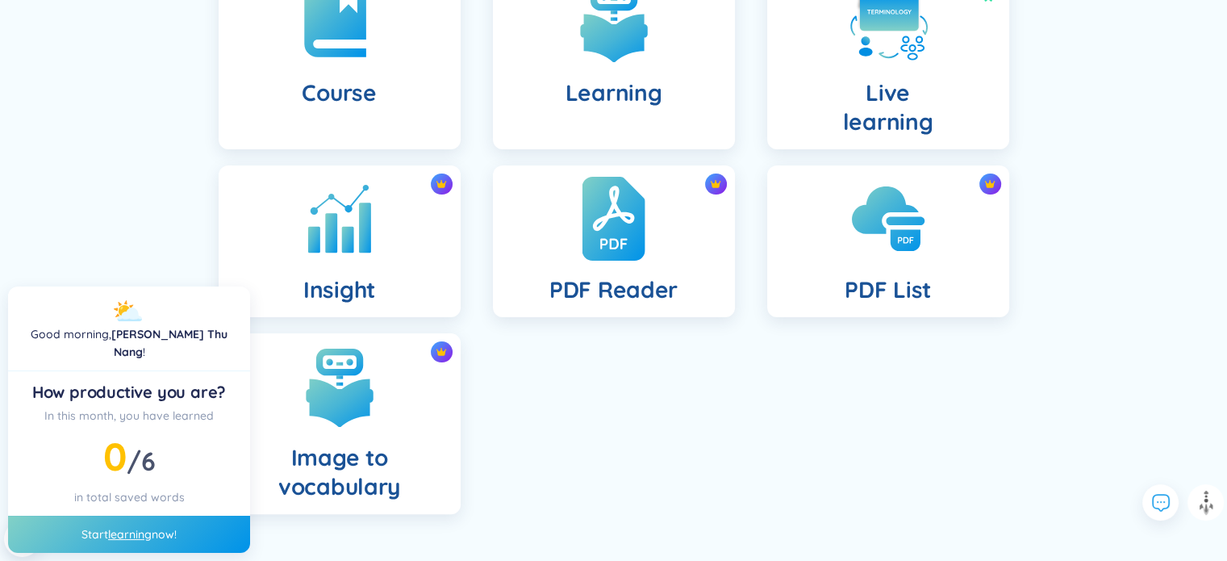
click at [620, 269] on div "PDF Reader" at bounding box center [614, 241] width 242 height 152
click at [620, 273] on div "PDF Reader" at bounding box center [614, 241] width 242 height 152
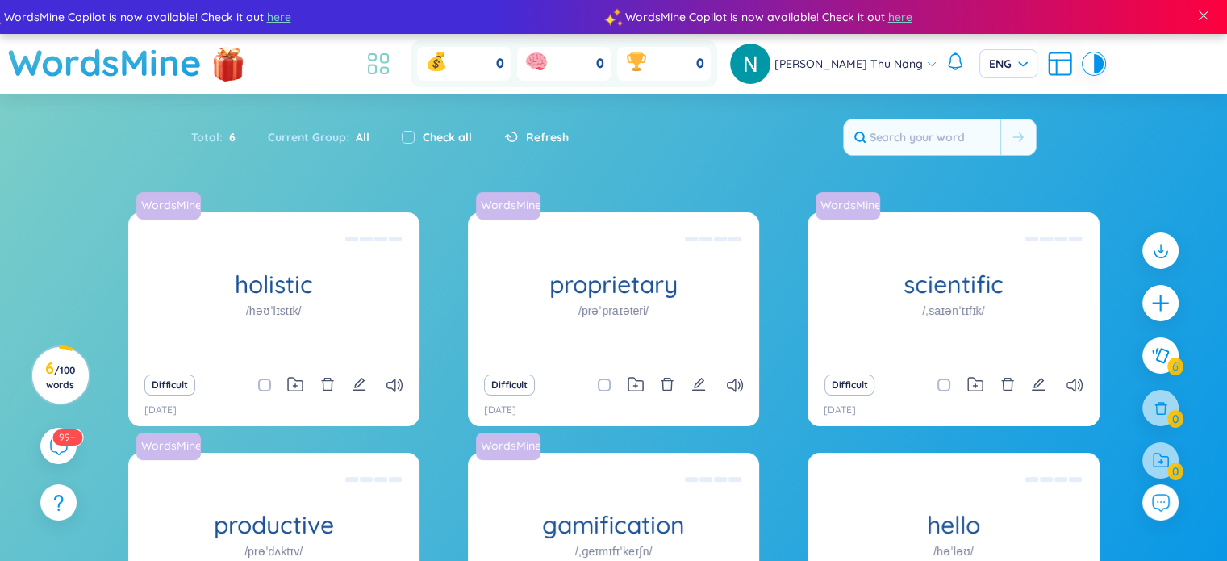
click at [390, 70] on icon at bounding box center [378, 63] width 29 height 29
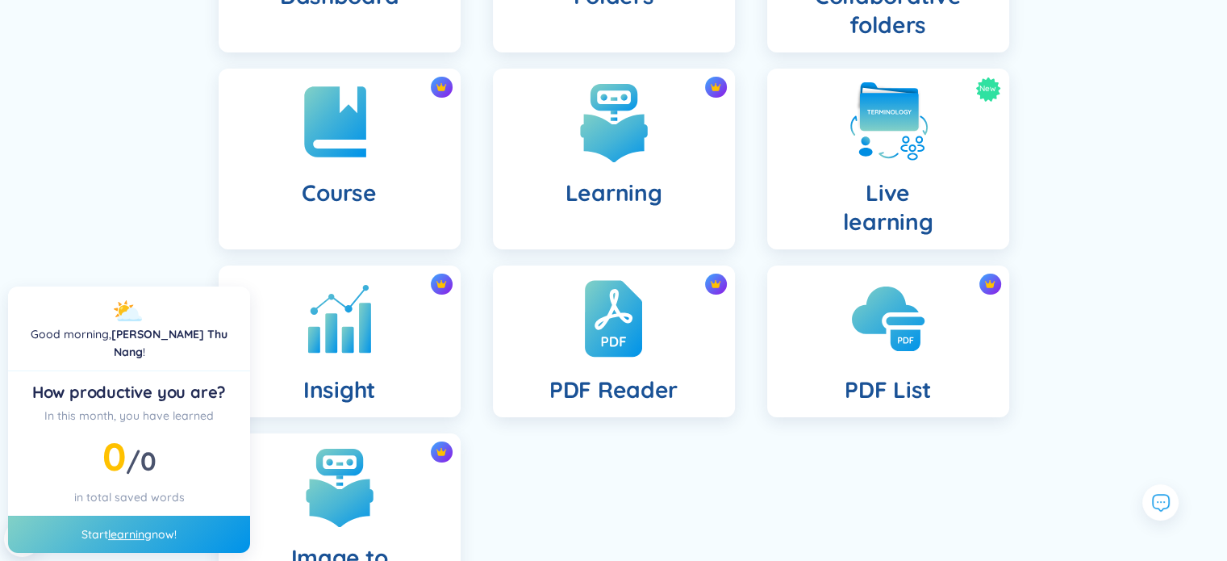
scroll to position [323, 0]
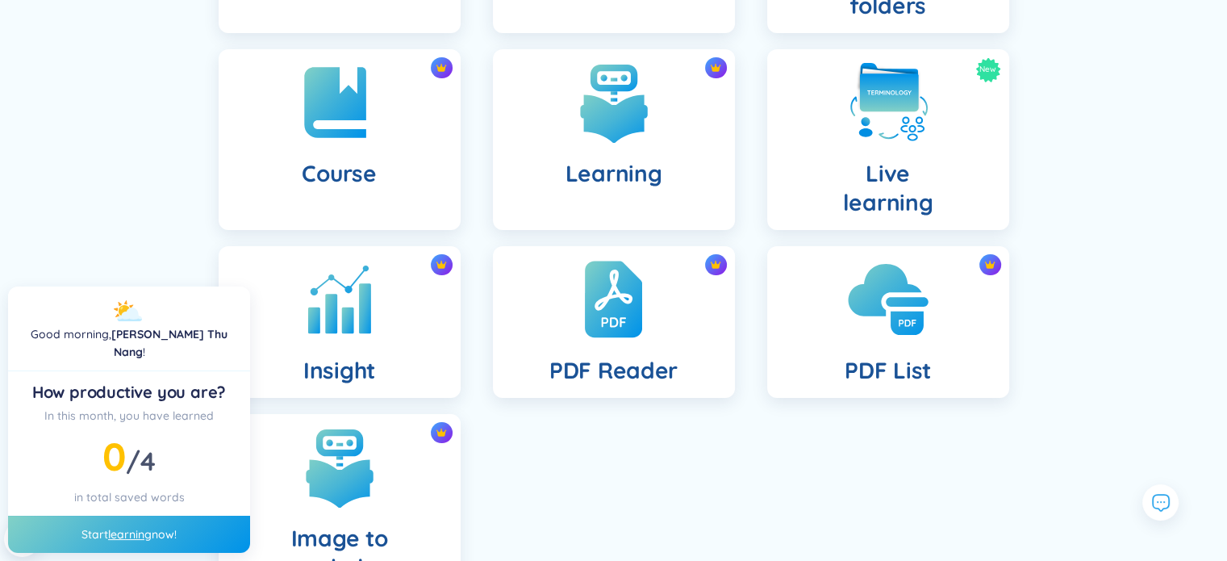
click at [868, 382] on h4 "PDF List" at bounding box center [888, 370] width 86 height 29
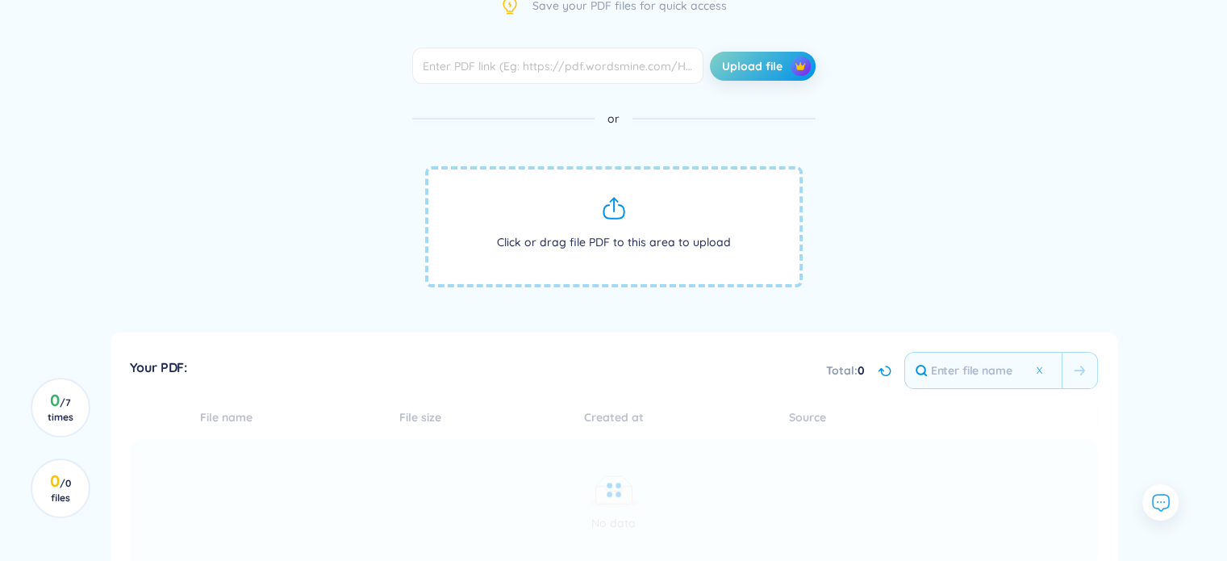
scroll to position [328, 0]
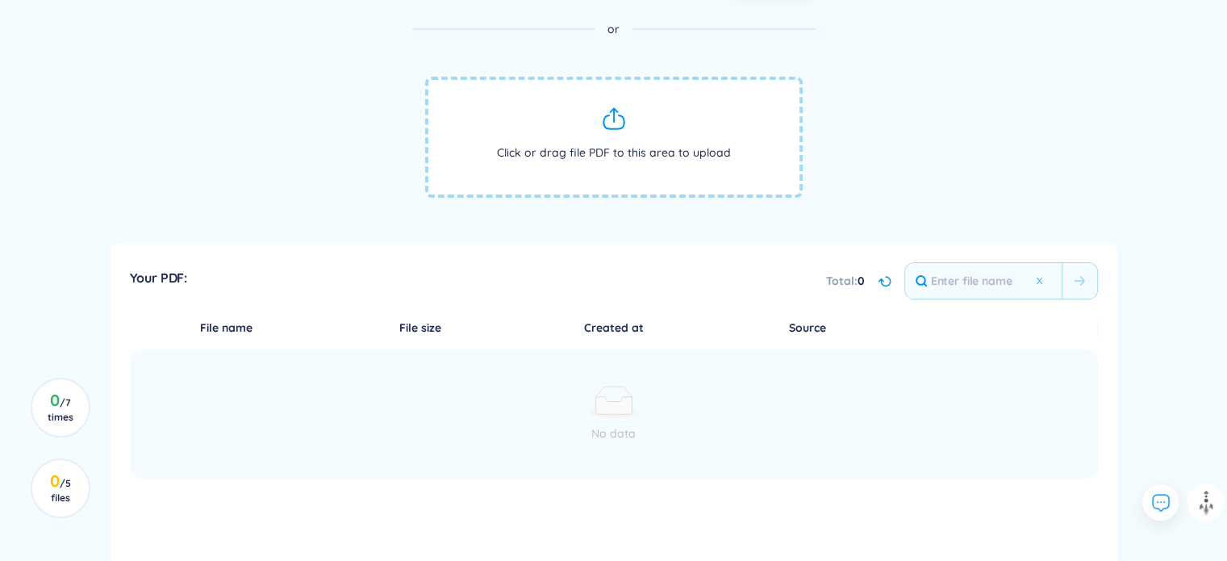
click at [422, 332] on th "File size" at bounding box center [420, 328] width 194 height 18
click at [199, 331] on th "File name" at bounding box center [227, 328] width 194 height 18
click at [431, 322] on th "File size" at bounding box center [420, 328] width 194 height 18
click at [581, 329] on th "Created at" at bounding box center [614, 328] width 194 height 18
click at [793, 319] on th "Source" at bounding box center [808, 328] width 194 height 18
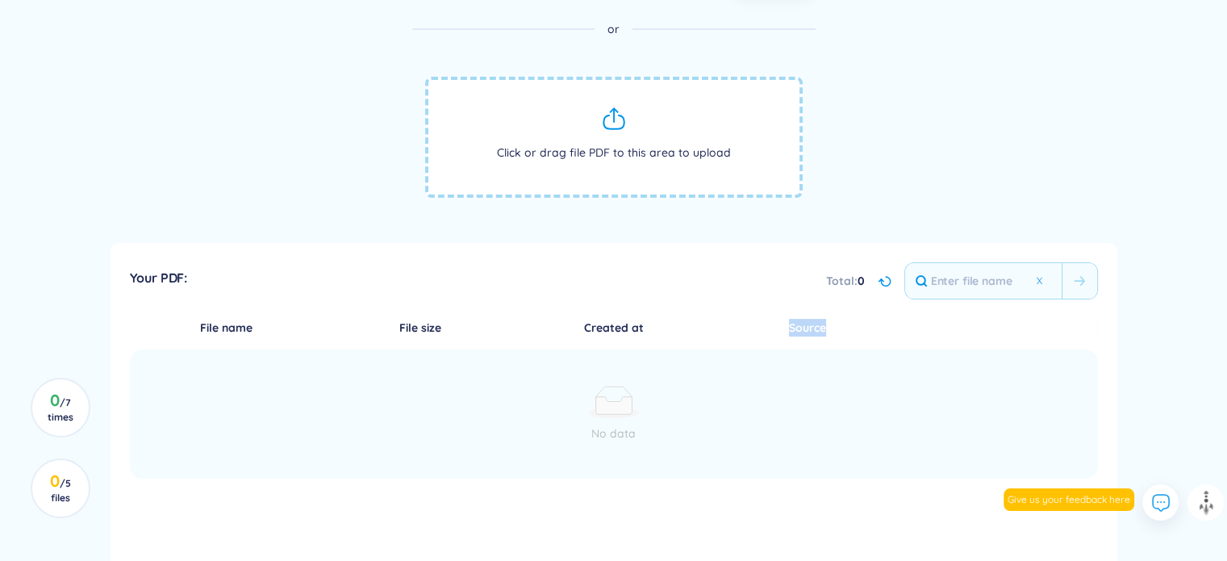
click at [793, 319] on th "Source" at bounding box center [808, 328] width 194 height 18
click at [587, 328] on th "Created at" at bounding box center [614, 328] width 194 height 18
drag, startPoint x: 428, startPoint y: 287, endPoint x: 432, endPoint y: 296, distance: 9.7
click at [432, 294] on div "Your PDF: Total : 0" at bounding box center [614, 280] width 968 height 37
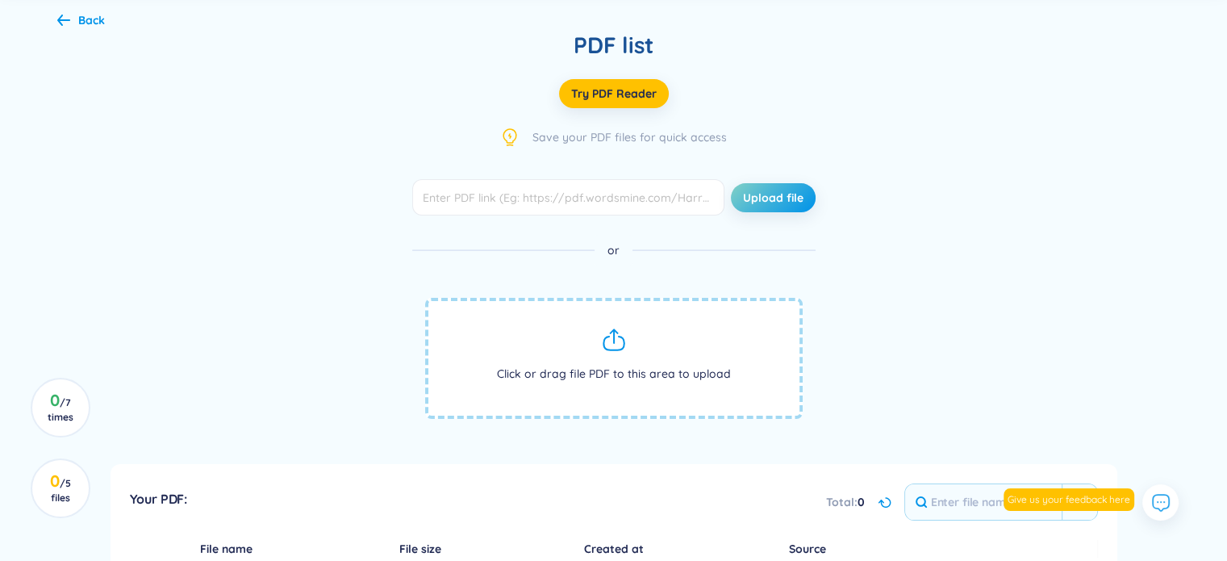
scroll to position [6, 0]
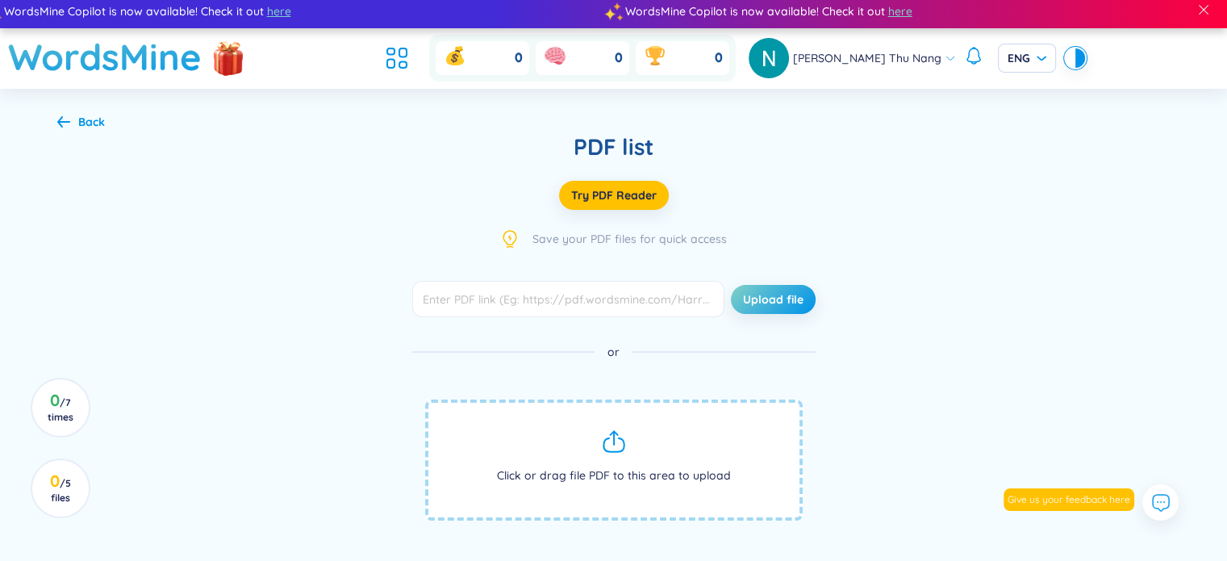
click at [61, 116] on icon at bounding box center [63, 121] width 13 height 11
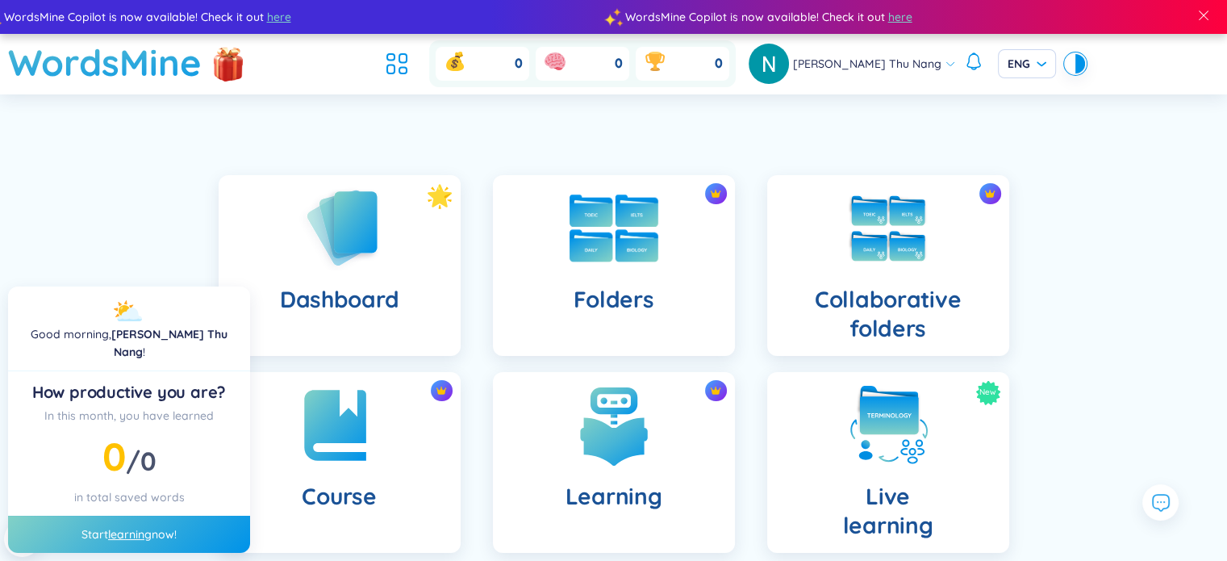
click at [649, 311] on h4 "Folders" at bounding box center [613, 299] width 81 height 29
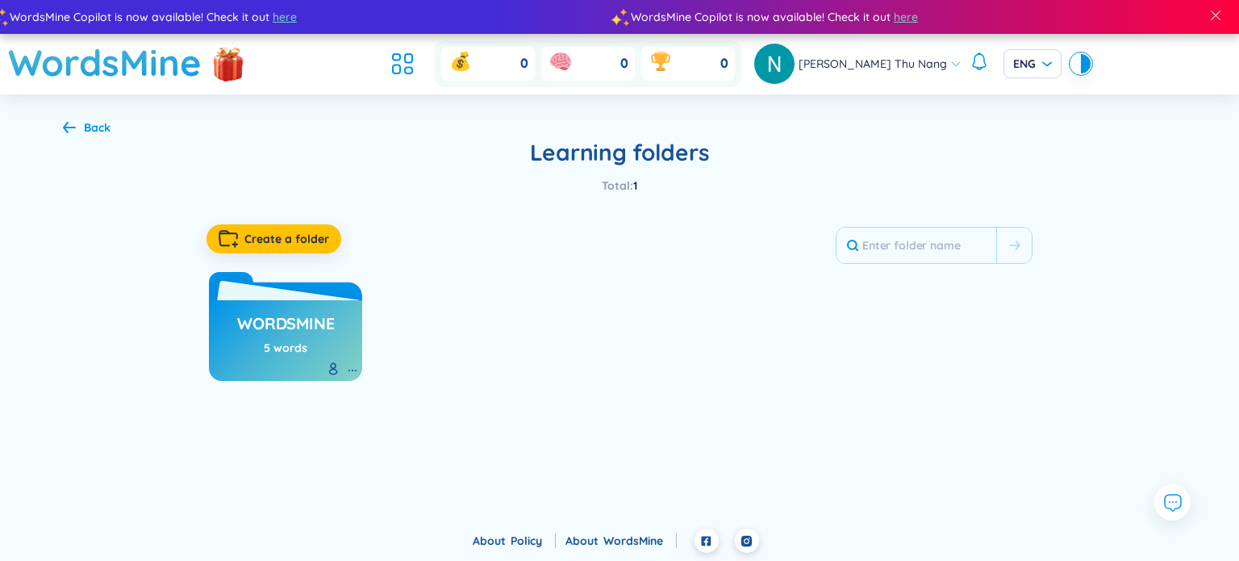
click at [311, 340] on h3 "WordsMine" at bounding box center [285, 327] width 97 height 31
click at [113, 129] on div "Back Learning folders Total : 1 Create a folder WordsMine 5 words No data to di…" at bounding box center [620, 249] width 1162 height 311
click at [61, 124] on div "Back Learning folders Total : 1 Create a folder WordsMine 5 words No data to di…" at bounding box center [620, 249] width 1162 height 311
click at [76, 127] on div "Back" at bounding box center [87, 128] width 48 height 18
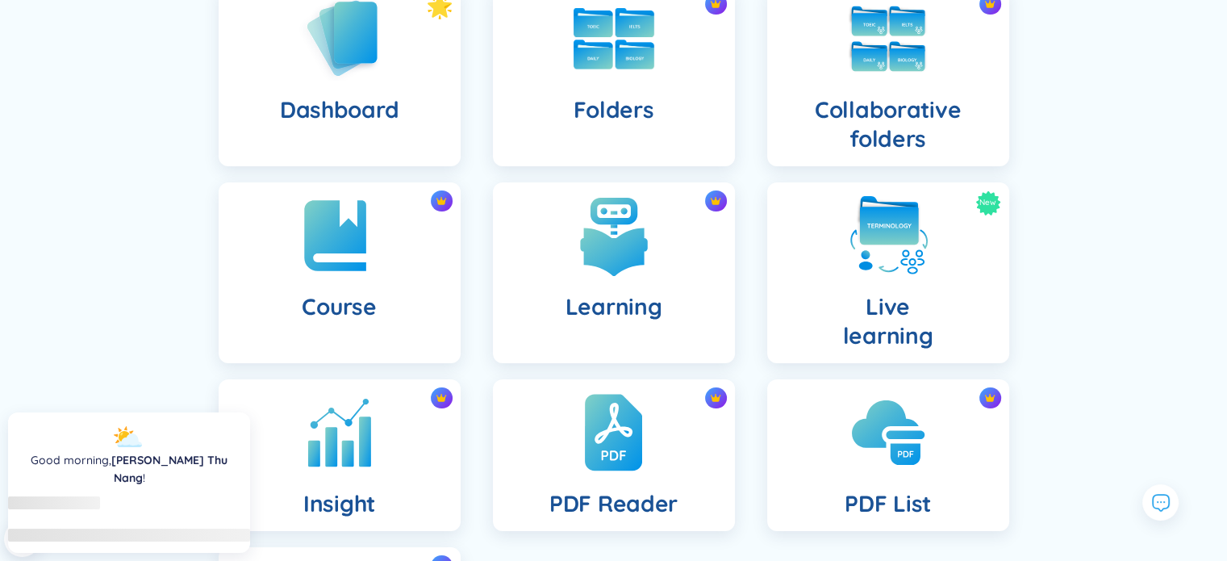
scroll to position [242, 0]
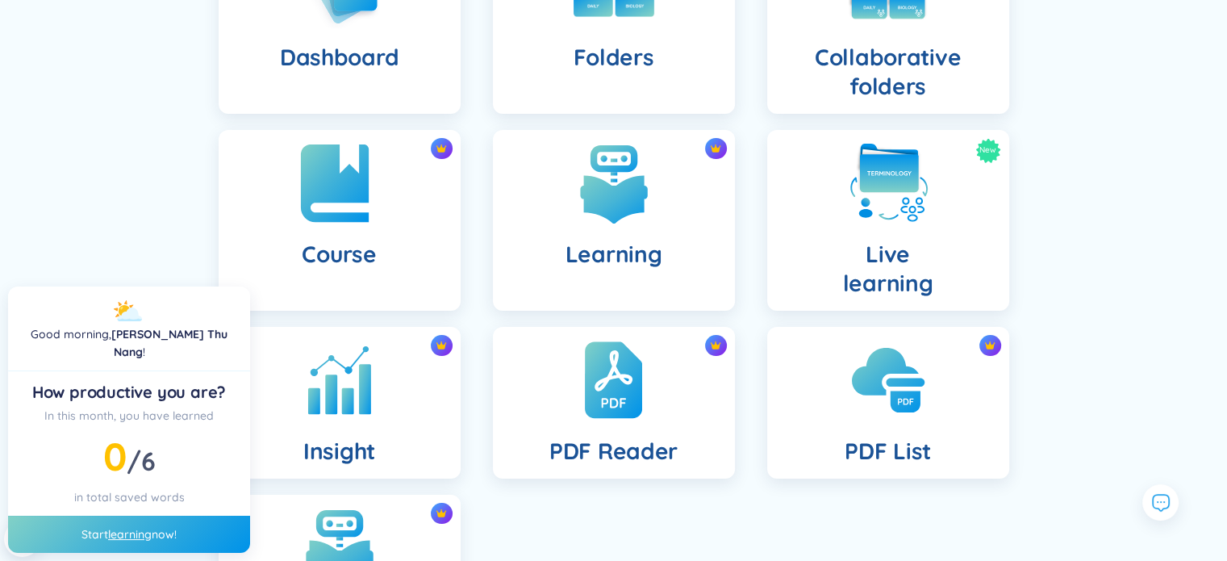
click at [349, 219] on img at bounding box center [339, 183] width 89 height 89
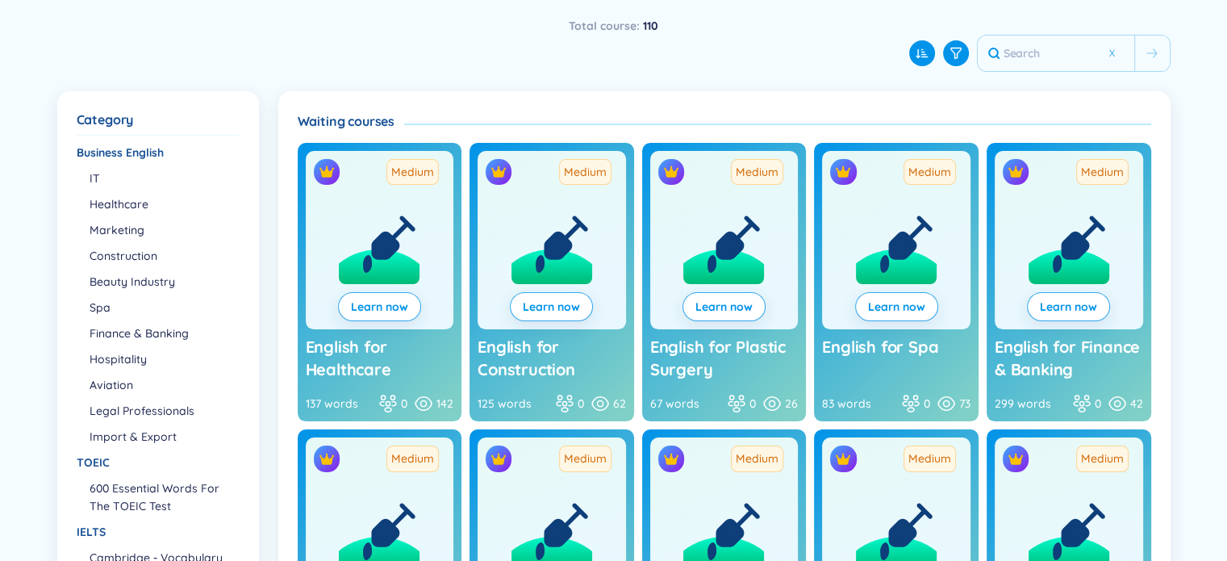
scroll to position [111, 0]
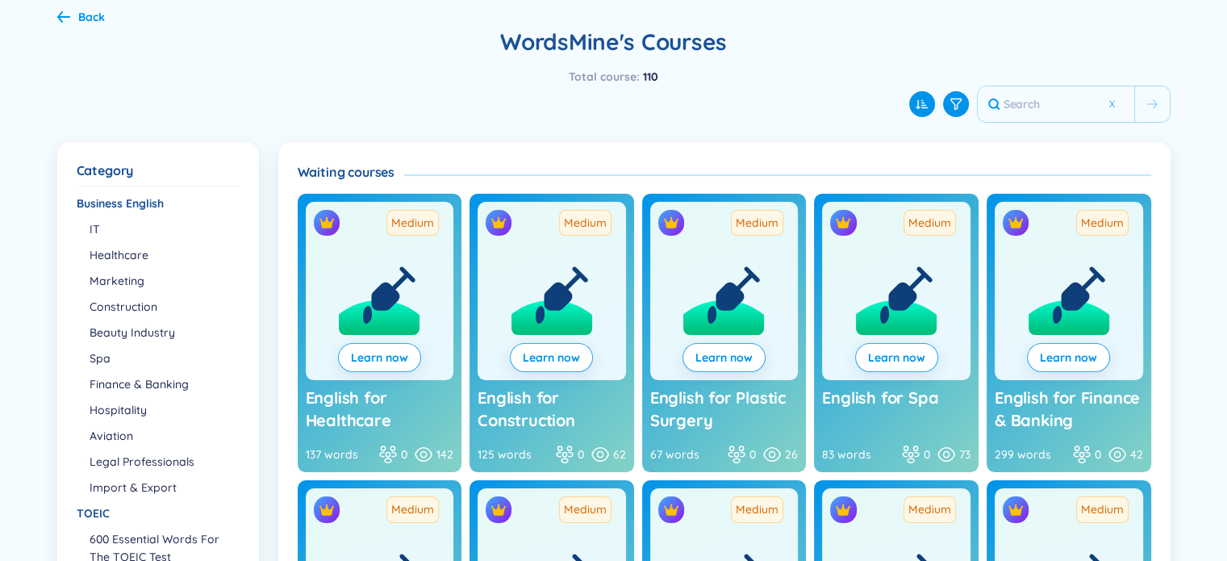
click at [65, 14] on icon at bounding box center [63, 16] width 13 height 12
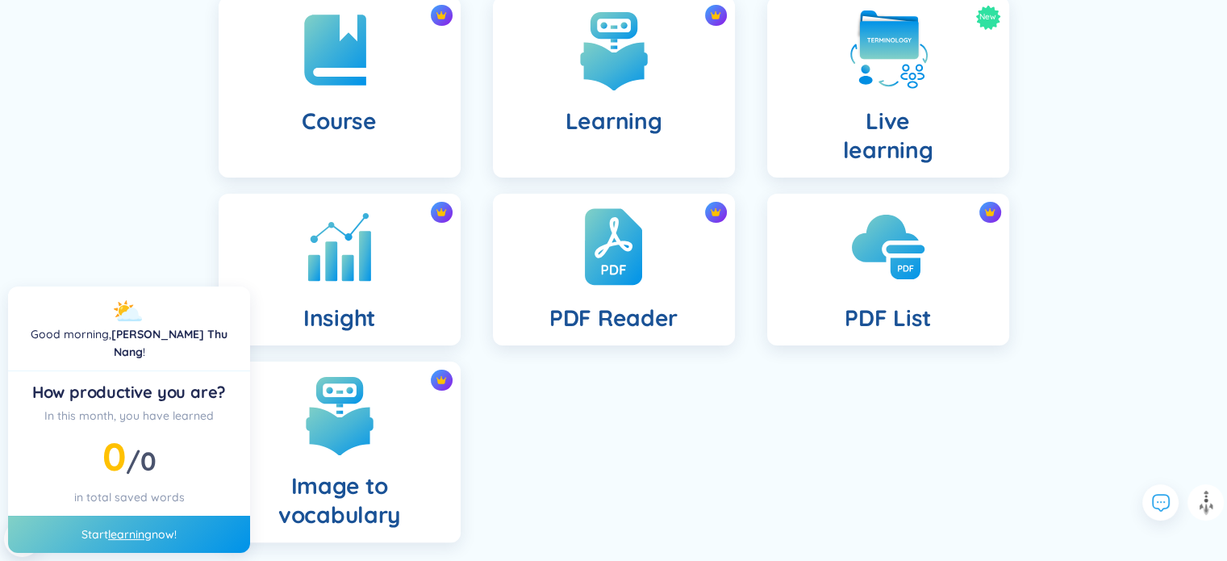
scroll to position [403, 0]
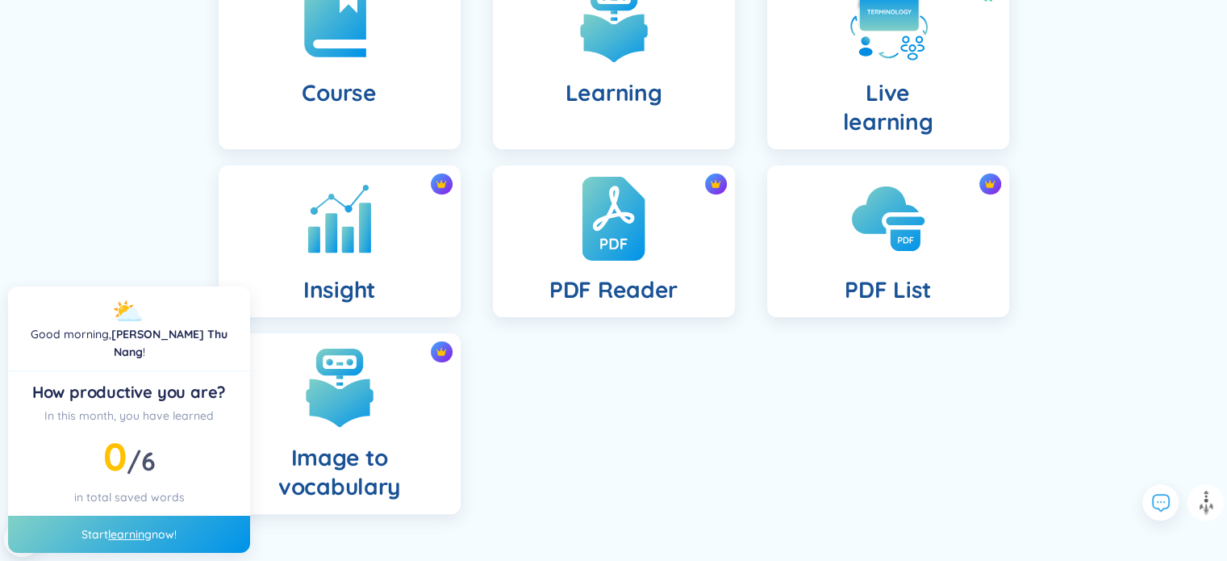
click at [628, 301] on h4 "PDF Reader" at bounding box center [613, 289] width 128 height 29
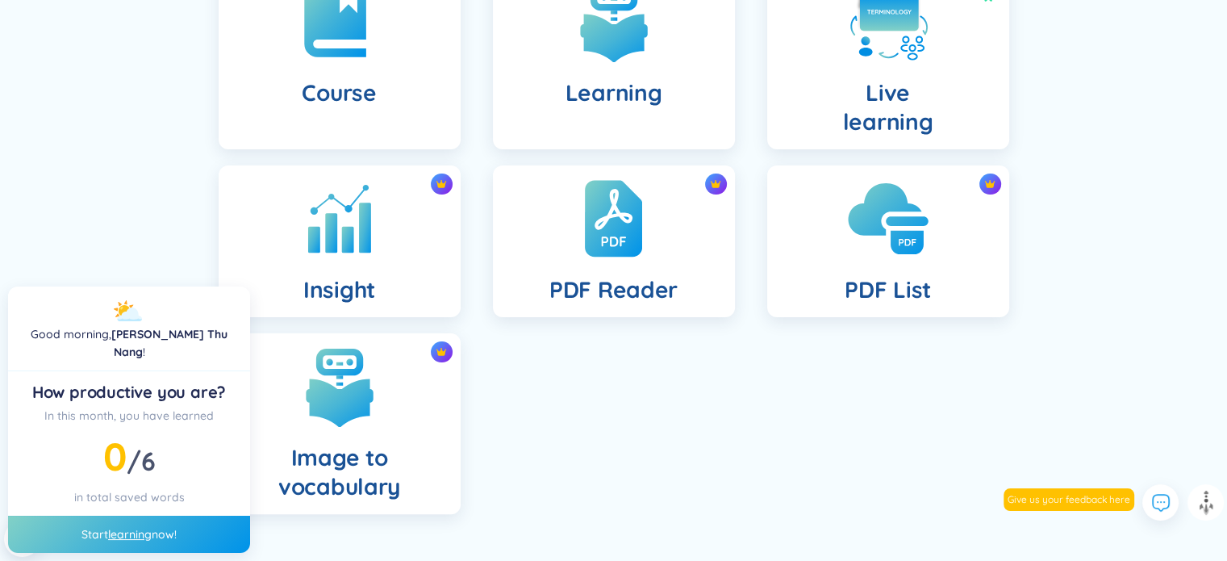
click at [897, 267] on div "PDF List" at bounding box center [888, 241] width 242 height 152
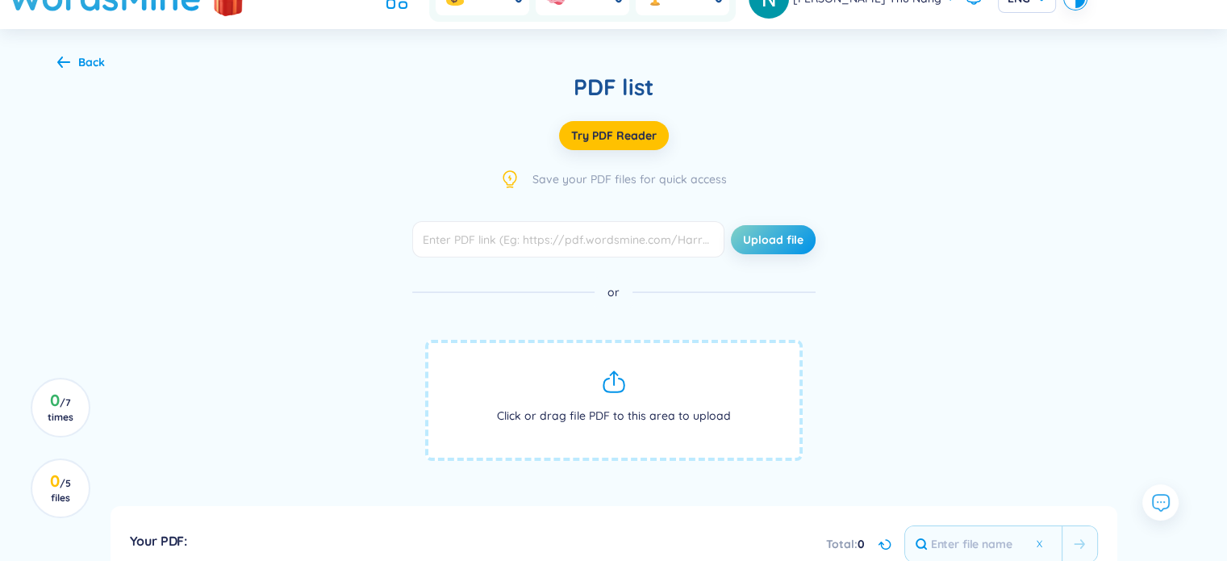
scroll to position [307, 0]
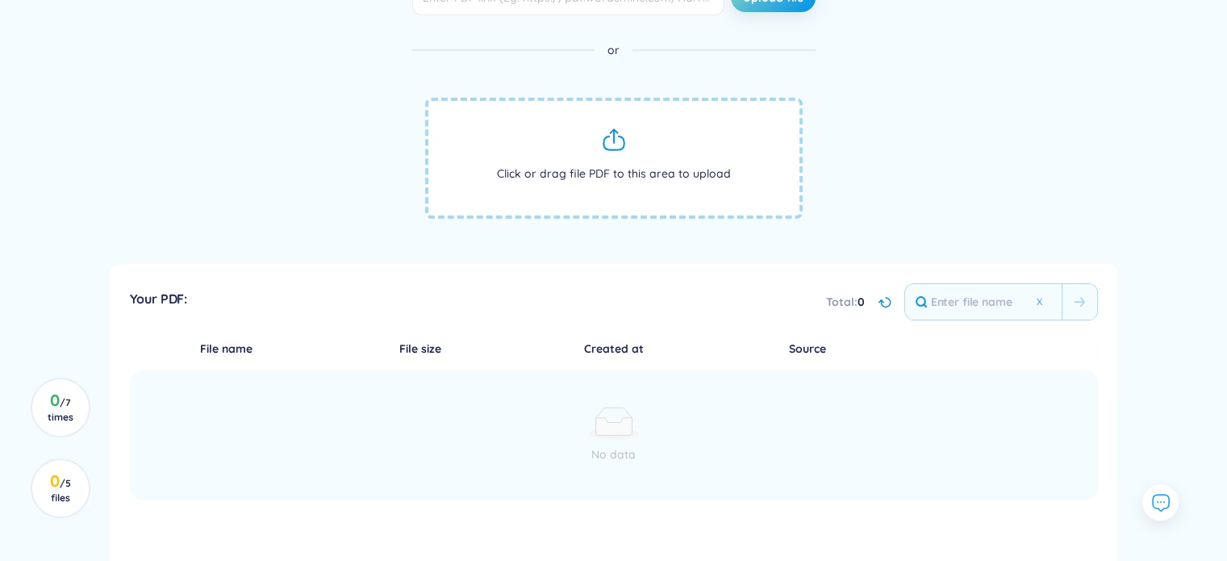
click at [226, 331] on div "Your PDF: Total : 0 File name File size Created at Source No data" at bounding box center [614, 513] width 1007 height 499
click at [949, 296] on input "text" at bounding box center [983, 301] width 157 height 35
